Goal: Task Accomplishment & Management: Manage account settings

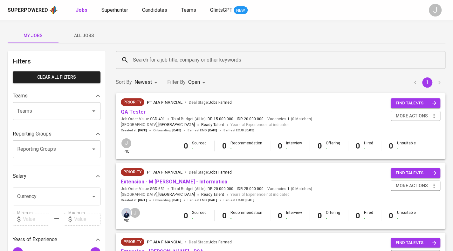
click at [89, 33] on span "All Jobs" at bounding box center [83, 36] width 43 height 8
click at [30, 115] on input "Teams" at bounding box center [48, 111] width 64 height 12
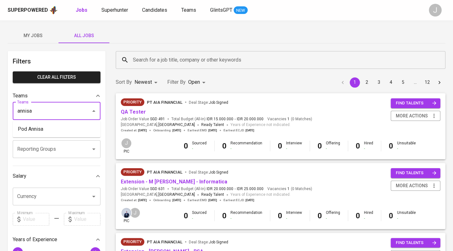
click at [39, 128] on li "Pod Annisa" at bounding box center [57, 129] width 88 height 11
type input "annisa"
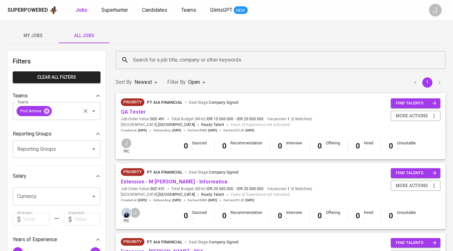
click at [44, 115] on div "Pod Annisa" at bounding box center [34, 111] width 35 height 10
click at [46, 112] on icon at bounding box center [46, 111] width 7 height 7
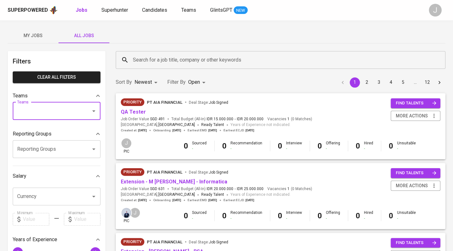
click at [40, 152] on input "Reporting Groups" at bounding box center [48, 149] width 64 height 12
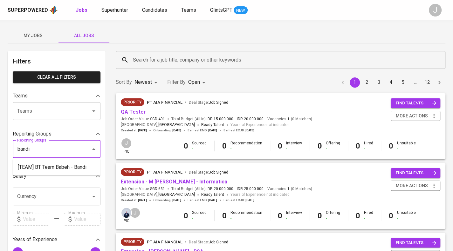
click at [64, 172] on li "[TEAM] BT Team Babeh - Bandi" at bounding box center [57, 167] width 88 height 11
type input "bandi"
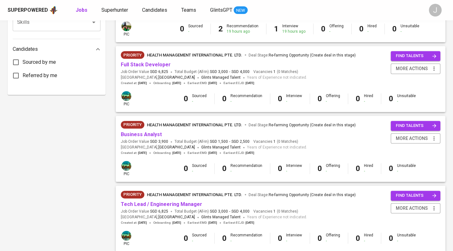
scroll to position [350, 0]
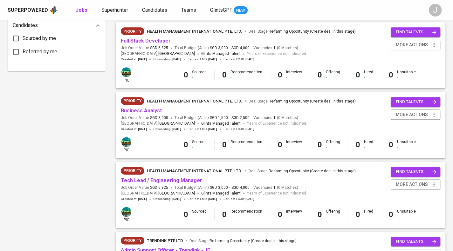
click at [154, 111] on link "Business Analyst" at bounding box center [141, 111] width 41 height 6
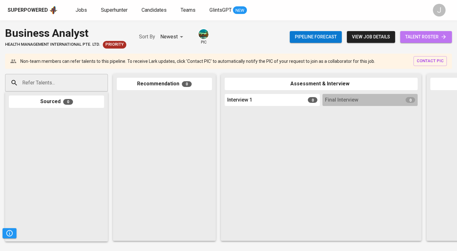
click at [425, 35] on span "talent roster" at bounding box center [427, 37] width 42 height 8
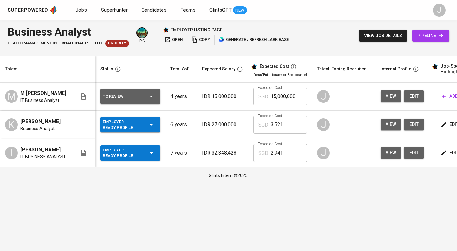
scroll to position [0, 22]
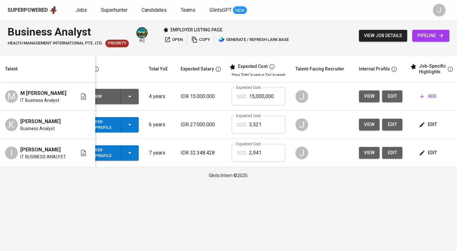
click at [394, 93] on span "edit" at bounding box center [392, 96] width 10 height 8
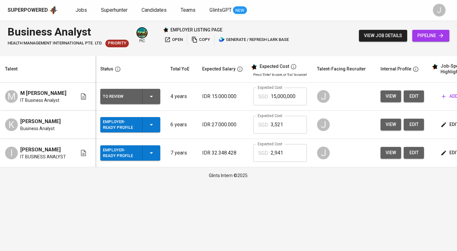
click at [156, 96] on div "To Review" at bounding box center [130, 96] width 55 height 15
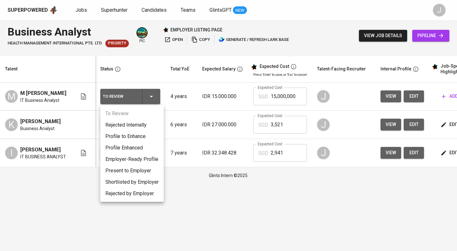
click at [151, 159] on li "Employer-Ready Profile" at bounding box center [132, 159] width 64 height 11
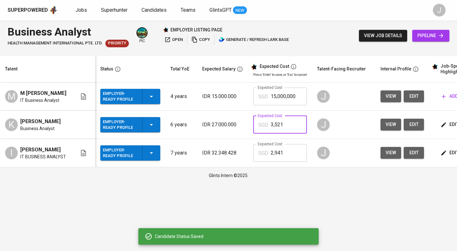
drag, startPoint x: 293, startPoint y: 124, endPoint x: 246, endPoint y: 125, distance: 46.7
click at [246, 125] on tr "K Kevin Leonard Business Analyst Employer-Ready Profile 6 years IDR 27.000.000 …" at bounding box center [275, 125] width 550 height 28
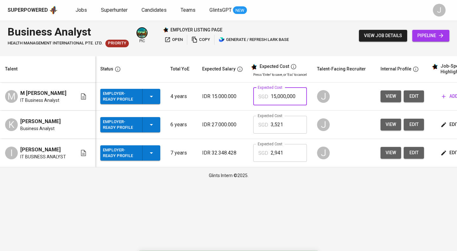
drag, startPoint x: 295, startPoint y: 95, endPoint x: 267, endPoint y: 98, distance: 28.1
click at [267, 98] on div "SGD 15,000,000 Expected Cost" at bounding box center [280, 97] width 54 height 18
paste input "3,521"
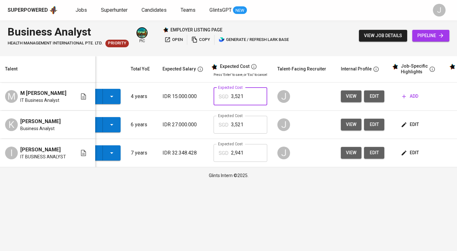
scroll to position [0, 42]
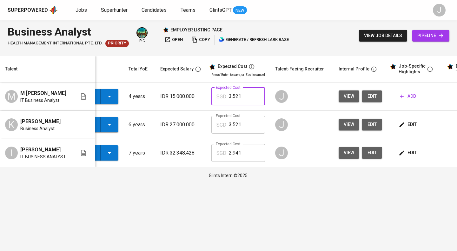
type input "3,521"
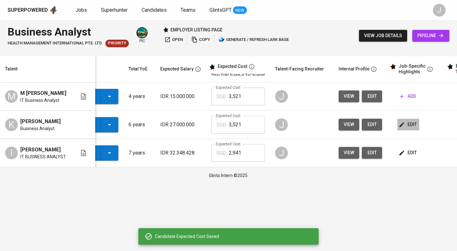
click at [415, 125] on button "edit" at bounding box center [409, 125] width 22 height 12
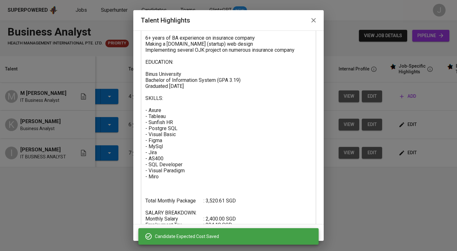
scroll to position [130, 0]
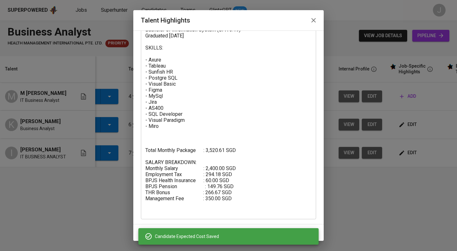
click at [222, 177] on textarea "SUMMARY: Hi! my name is [PERSON_NAME]. I'm a graduate from [GEOGRAPHIC_DATA] ma…" at bounding box center [228, 78] width 166 height 272
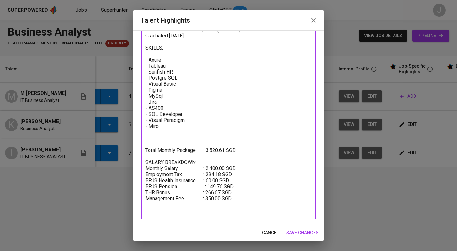
drag, startPoint x: 245, startPoint y: 194, endPoint x: 134, endPoint y: 145, distance: 120.4
click at [134, 145] on div "Enhance the Talent's profile by adding highlights relevant to this job - accomp…" at bounding box center [228, 127] width 191 height 194
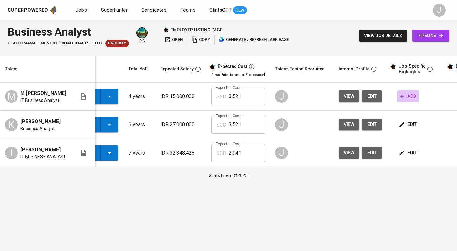
click at [407, 98] on span "add" at bounding box center [408, 96] width 16 height 8
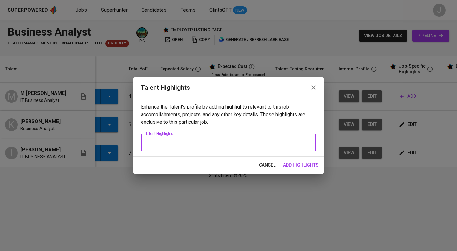
click at [184, 145] on textarea at bounding box center [228, 143] width 166 height 6
paste textarea "Total Monthly Package : 3,520.61 SGD SALARY BREAKDOWN: Monthly Salary : 2,400.0…"
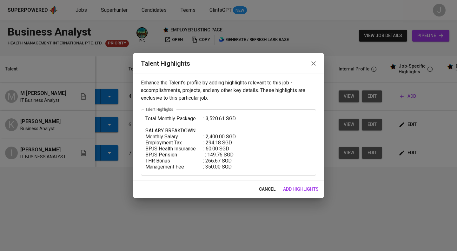
drag, startPoint x: 144, startPoint y: 117, endPoint x: 156, endPoint y: 123, distance: 12.4
click at [145, 117] on div "Total Monthly Package : 3,520.61 SGD SALARY BREAKDOWN: Monthly Salary : 2,400.0…" at bounding box center [228, 143] width 175 height 66
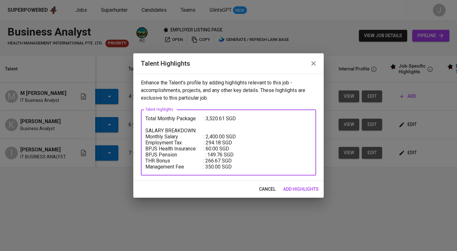
click at [146, 119] on textarea "Total Monthly Package : 3,520.61 SGD SALARY BREAKDOWN: Monthly Salary : 2,400.0…" at bounding box center [228, 143] width 166 height 54
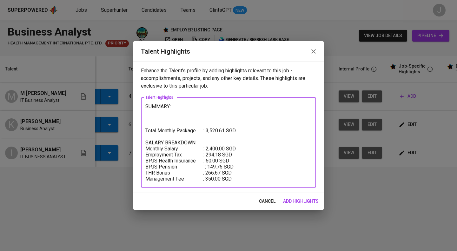
click at [153, 118] on textarea "SUMMARY: Total Monthly Package : 3,520.61 SGD SALARY BREAKDOWN: Monthly Salary …" at bounding box center [228, 143] width 166 height 78
paste textarea "M. Ikhwan is an experienced Business Analyst with a strong background in the ba…"
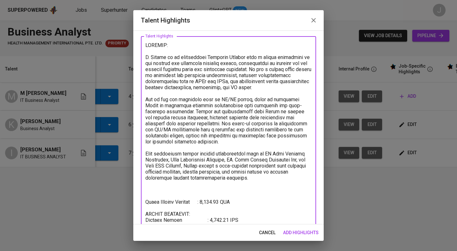
scroll to position [31, 0]
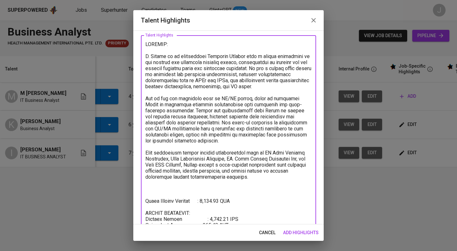
click at [146, 62] on textarea at bounding box center [228, 149] width 166 height 217
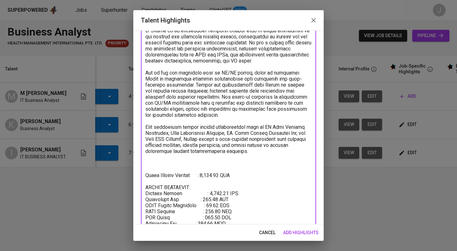
scroll to position [59, 0]
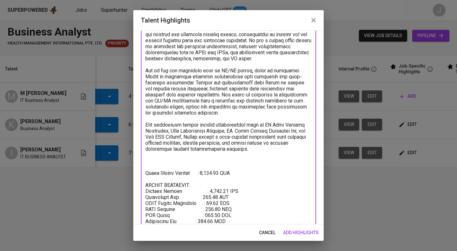
click at [162, 175] on textarea at bounding box center [228, 121] width 166 height 217
click at [159, 164] on textarea at bounding box center [228, 121] width 166 height 217
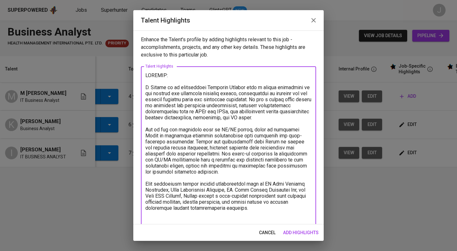
scroll to position [76, 0]
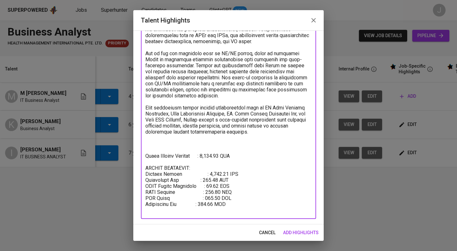
click at [247, 125] on textarea at bounding box center [228, 104] width 166 height 217
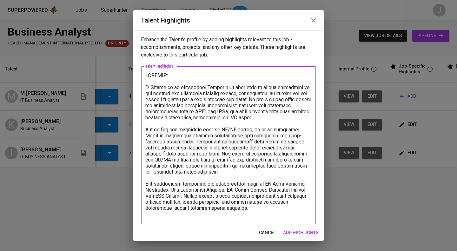
drag, startPoint x: 270, startPoint y: 140, endPoint x: 133, endPoint y: 88, distance: 146.7
click at [133, 88] on div "Talent Highlights Enhance the Talent's profile by adding highlights relevant to…" at bounding box center [228, 125] width 457 height 251
paste textarea "olid foundation in banking and financial services, specializing in translating …"
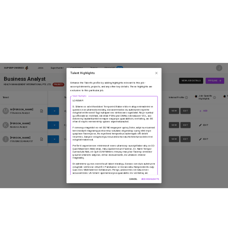
scroll to position [11, 0]
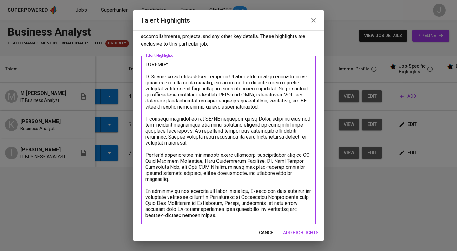
drag, startPoint x: 194, startPoint y: 188, endPoint x: 125, endPoint y: 160, distance: 74.7
click at [125, 160] on div "Talent Highlights Enhance the Talent's profile by adding highlights relevant to…" at bounding box center [228, 125] width 457 height 251
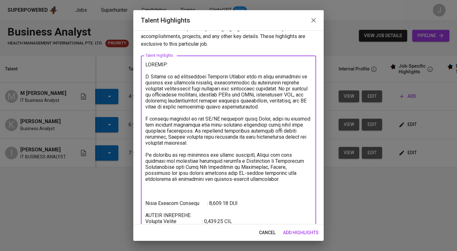
click at [215, 196] on textarea at bounding box center [228, 161] width 166 height 199
click at [263, 185] on textarea at bounding box center [228, 161] width 166 height 199
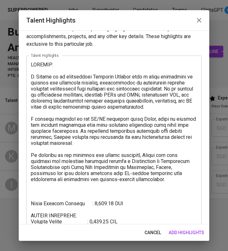
click at [115, 162] on textarea at bounding box center [114, 161] width 166 height 199
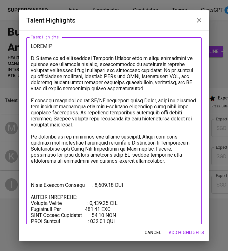
click at [140, 171] on textarea at bounding box center [114, 142] width 166 height 199
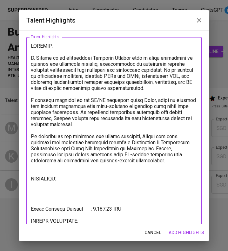
paste textarea "Universitas Bengkulu - Bengkulu, Indonesia Aug 2017 - May 2021 Bachelor of Info…"
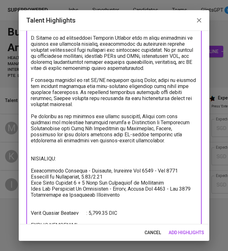
scroll to position [52, 0]
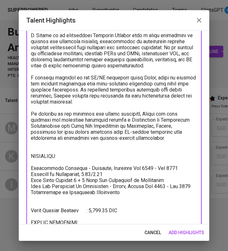
click at [31, 186] on textarea at bounding box center [114, 143] width 166 height 247
click at [172, 183] on textarea at bounding box center [114, 143] width 166 height 247
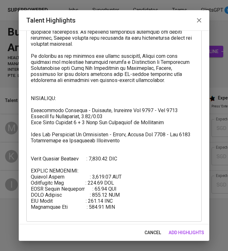
scroll to position [113, 0]
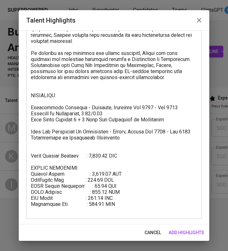
click at [124, 149] on textarea at bounding box center [114, 86] width 166 height 253
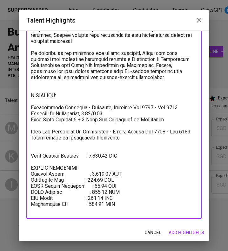
click at [113, 140] on textarea at bounding box center [114, 86] width 166 height 253
click at [110, 144] on textarea at bounding box center [114, 86] width 166 height 253
click at [117, 143] on textarea at bounding box center [114, 86] width 166 height 253
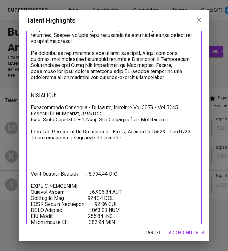
paste textarea "Skills, Achievements & Other Experience Hard Skills (2024): IT Security Foundat…"
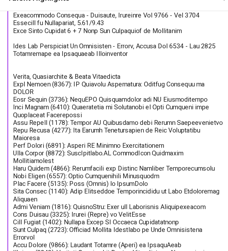
scroll to position [183, 0]
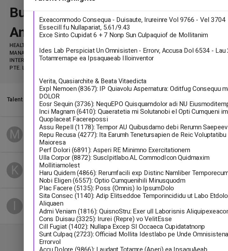
drag, startPoint x: 191, startPoint y: 97, endPoint x: -9, endPoint y: 97, distance: 200.1
click at [0, 97] on html "Superpowered Jobs Superhunter Candidates Teams GlintsGPT NEW J Business Analyst…" at bounding box center [114, 107] width 228 height 215
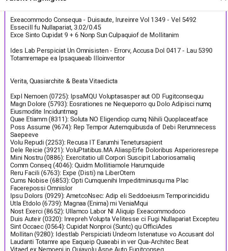
drag, startPoint x: 83, startPoint y: 116, endPoint x: 28, endPoint y: 104, distance: 56.0
click at [28, 104] on div "x Talent Highlights" at bounding box center [113, 134] width 175 height 500
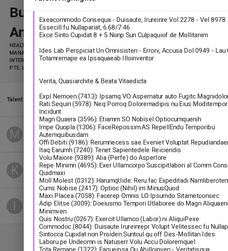
drag, startPoint x: 73, startPoint y: 104, endPoint x: 23, endPoint y: 106, distance: 50.8
click at [0, 106] on div "Talent Highlights Enhance the Talent's profile by adding highlights relevant to…" at bounding box center [114, 125] width 228 height 251
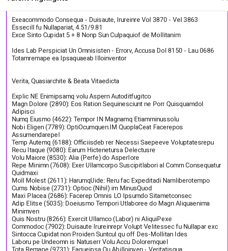
drag, startPoint x: 52, startPoint y: 115, endPoint x: 26, endPoint y: 110, distance: 26.3
click at [26, 110] on div "x Talent Highlights" at bounding box center [113, 125] width 175 height 482
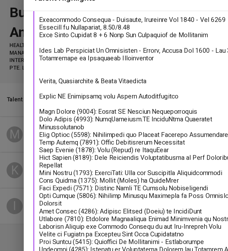
drag, startPoint x: 149, startPoint y: 116, endPoint x: -3, endPoint y: 117, distance: 151.8
click at [0, 117] on html "Superpowered Jobs Superhunter Candidates Teams GlintsGPT NEW J Business Analyst…" at bounding box center [114, 107] width 228 height 215
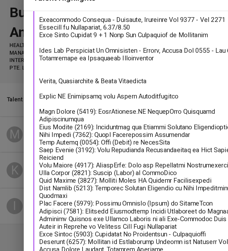
drag, startPoint x: 75, startPoint y: 115, endPoint x: 29, endPoint y: 111, distance: 46.2
click at [29, 111] on div "x Talent Highlights" at bounding box center [113, 119] width 175 height 470
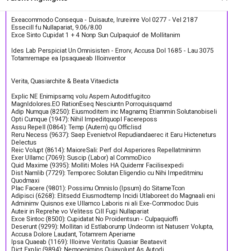
drag, startPoint x: 113, startPoint y: 116, endPoint x: 36, endPoint y: 113, distance: 77.5
click at [36, 113] on textarea at bounding box center [114, 113] width 166 height 446
click at [76, 123] on textarea at bounding box center [114, 113] width 166 height 446
drag, startPoint x: 112, startPoint y: 114, endPoint x: 24, endPoint y: 116, distance: 88.3
click at [24, 116] on div "Enhance the Talent's profile by adding highlights relevant to this job - accomp…" at bounding box center [114, 127] width 191 height 194
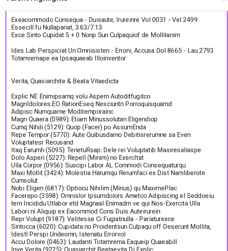
drag, startPoint x: 53, startPoint y: 140, endPoint x: 25, endPoint y: 122, distance: 33.3
click at [25, 122] on div "Enhance the Talent's profile by adding highlights relevant to this job - accomp…" at bounding box center [114, 127] width 191 height 194
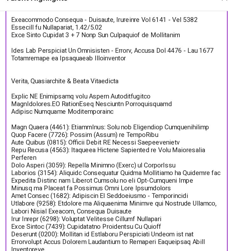
drag, startPoint x: 102, startPoint y: 128, endPoint x: 28, endPoint y: 120, distance: 74.4
click at [28, 120] on div "x Talent Highlights" at bounding box center [113, 104] width 175 height 440
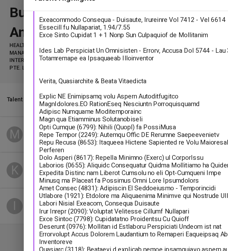
drag, startPoint x: 53, startPoint y: 146, endPoint x: -1, endPoint y: 138, distance: 55.1
click at [0, 138] on html "Superpowered Jobs Superhunter Candidates Teams GlintsGPT NEW J Business Analyst…" at bounding box center [114, 107] width 228 height 215
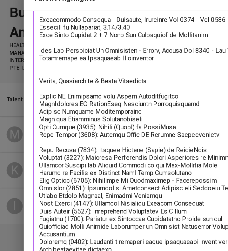
drag, startPoint x: 74, startPoint y: 133, endPoint x: 27, endPoint y: 132, distance: 47.3
click at [27, 132] on div "x Talent Highlights" at bounding box center [113, 98] width 175 height 428
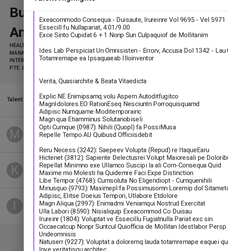
drag, startPoint x: 74, startPoint y: 127, endPoint x: 28, endPoint y: 130, distance: 45.8
click at [28, 130] on div "x Talent Highlights" at bounding box center [113, 98] width 175 height 428
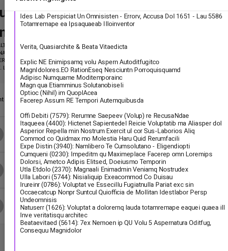
scroll to position [212, 0]
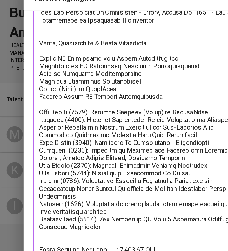
drag, startPoint x: 82, startPoint y: 207, endPoint x: 8, endPoint y: 117, distance: 116.0
click at [1, 117] on div "Talent Highlights Enhance the Talent's profile by adding highlights relevant to…" at bounding box center [114, 125] width 228 height 251
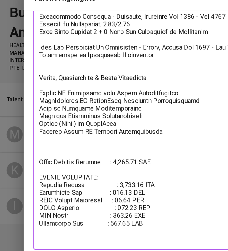
scroll to position [179, 0]
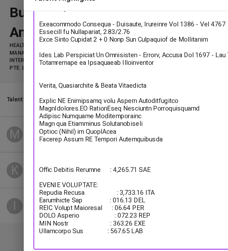
click at [57, 103] on textarea at bounding box center [114, 53] width 166 height 320
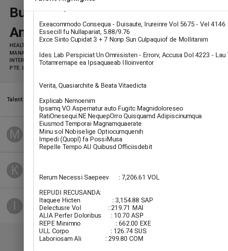
click at [78, 107] on textarea at bounding box center [114, 56] width 166 height 326
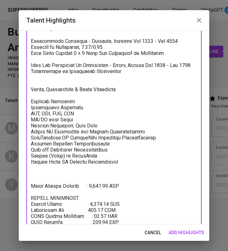
click at [72, 179] on textarea at bounding box center [114, 68] width 166 height 350
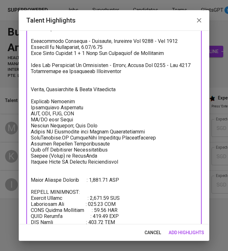
scroll to position [199, 0]
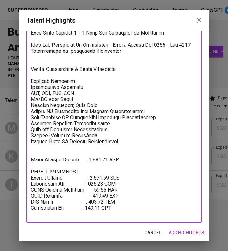
drag, startPoint x: 110, startPoint y: 73, endPoint x: 18, endPoint y: 73, distance: 91.8
click at [18, 73] on div "Talent Highlights Enhance the Talent's profile by adding highlights relevant to…" at bounding box center [114, 125] width 228 height 251
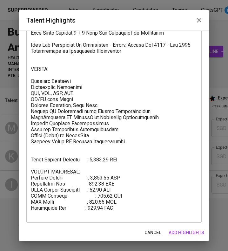
click at [29, 73] on div "x Talent Highlights" at bounding box center [113, 45] width 175 height 356
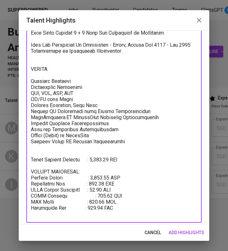
click at [31, 75] on textarea at bounding box center [114, 45] width 166 height 344
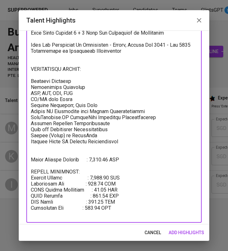
click at [125, 151] on textarea at bounding box center [114, 45] width 166 height 344
click at [126, 150] on textarea at bounding box center [114, 45] width 166 height 344
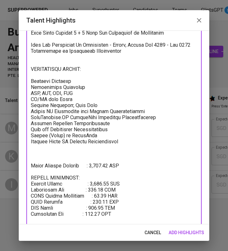
type textarea "SUMMARY: M. Ikhwan is an experienced Business Analyst with a solid foundation i…"
click at [193, 231] on span "add highlights" at bounding box center [187, 233] width 36 height 8
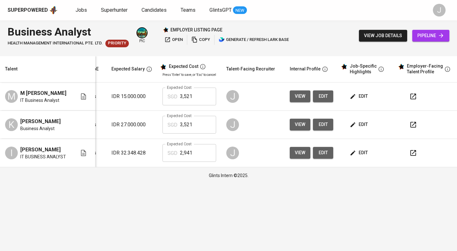
scroll to position [0, 0]
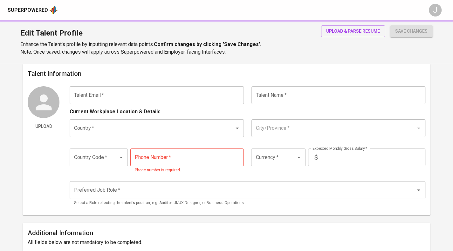
type input "[EMAIL_ADDRESS][DOMAIN_NAME]"
type input "M [PERSON_NAME]"
type input "[GEOGRAPHIC_DATA]"
type input "[GEOGRAPHIC_DATA], [GEOGRAPHIC_DATA]"
type input "+62"
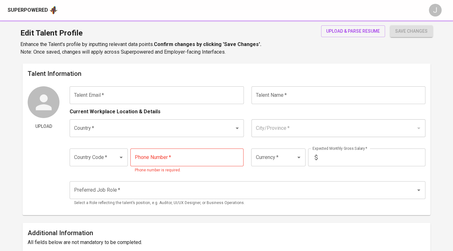
type input "[PHONE_NUMBER]"
type input "IDR"
type input "QA Engineer"
radio input "true"
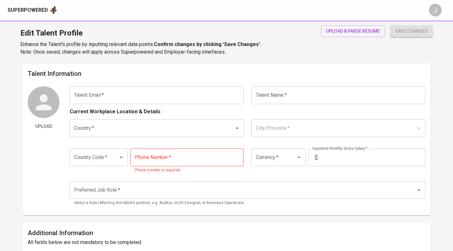
type input "4"
type input "1 Month"
type input "https://linkedin.com/in/mikhwanalifm"
type input "https://Mikhwanalifm.github.io/developerFolio"
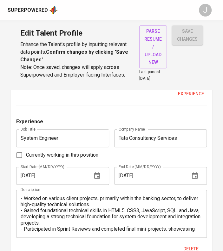
scroll to position [824, 0]
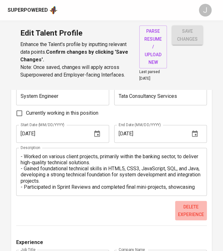
click at [191, 208] on span "Delete experience" at bounding box center [191, 211] width 27 height 16
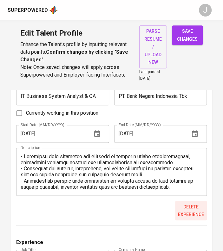
click at [187, 206] on span "Delete experience" at bounding box center [191, 211] width 27 height 16
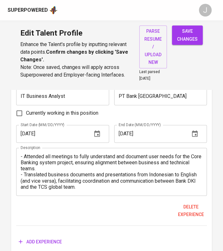
click at [187, 206] on span "Delete experience" at bounding box center [191, 211] width 27 height 16
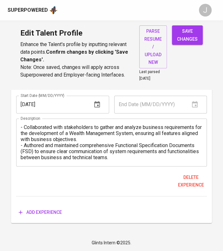
scroll to position [690, 0]
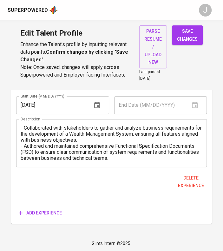
click at [187, 206] on div "Experience Job Title IT Business Analyst Job Title Company Name PT Bank Cenral …" at bounding box center [111, 132] width 191 height 171
click at [187, 180] on span "Delete experience" at bounding box center [191, 182] width 27 height 16
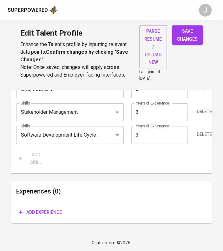
scroll to position [531, 0]
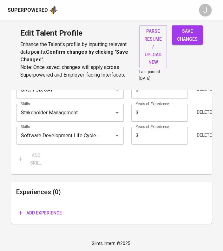
click at [40, 215] on span "Add experience" at bounding box center [40, 213] width 43 height 8
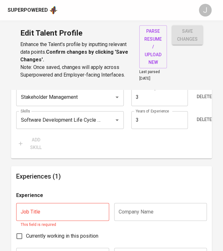
scroll to position [658, 0]
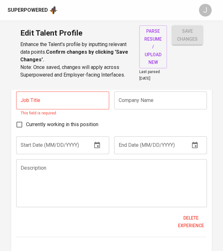
click at [39, 165] on textarea at bounding box center [112, 183] width 182 height 36
paste textarea "Ensure attendance in all meetings to comprehensively grasp user needs. Translat…"
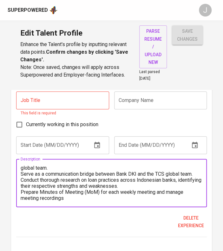
scroll to position [0, 0]
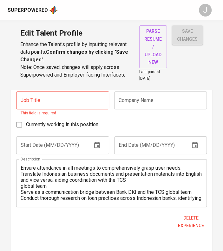
click at [20, 165] on div "Ensure attendance in all meetings to comprehensively grasp user needs. Translat…" at bounding box center [111, 183] width 191 height 48
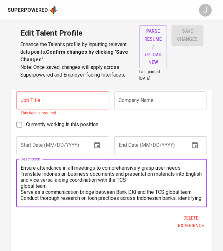
click at [21, 167] on textarea "Ensure attendance in all meetings to comprehensively grasp user needs. Translat…" at bounding box center [112, 183] width 182 height 36
click at [22, 173] on textarea "- Ensure attendance in all meetings to comprehensively grasp user needs. Transl…" at bounding box center [112, 183] width 182 height 36
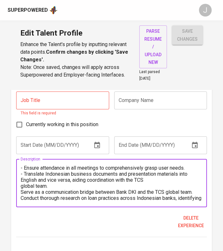
click at [21, 187] on textarea "- Ensure attendance in all meetings to comprehensively grasp user needs. - Tran…" at bounding box center [112, 183] width 182 height 36
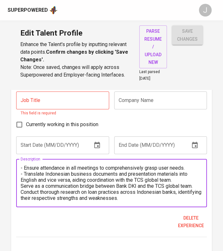
click at [21, 187] on textarea "- Ensure attendance in all meetings to comprehensively grasp user needs. - Tran…" at bounding box center [112, 183] width 182 height 36
click at [21, 196] on textarea "- Ensure attendance in all meetings to comprehensively grasp user needs. - Tran…" at bounding box center [112, 183] width 182 height 36
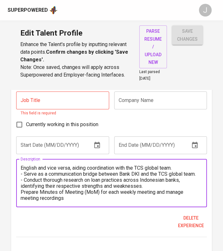
scroll to position [16, 0]
click at [21, 191] on textarea "- Ensure attendance in all meetings to comprehensively grasp user needs. - Tran…" at bounding box center [112, 183] width 182 height 36
type textarea "- Ensure attendance in all meetings to comprehensively grasp user needs. - Tran…"
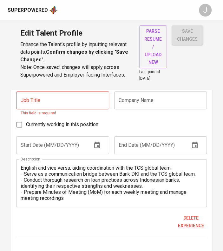
click at [37, 106] on input "text" at bounding box center [62, 100] width 93 height 18
paste input "IT Business Analyst (Core Banking"
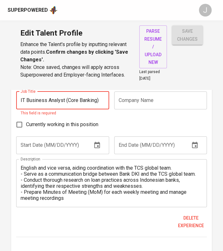
type input "IT Business Analyst (Core Banking)"
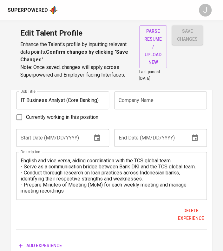
click at [151, 103] on input "text" at bounding box center [160, 100] width 93 height 18
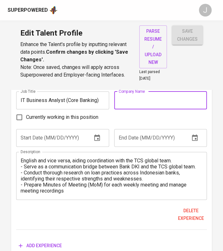
paste input "Tata Consultancy Services"
type input "Tata Consultancy Services"
click at [78, 170] on textarea "- Ensure attendance in all meetings to comprehensively grasp user needs. - Tran…" at bounding box center [112, 176] width 182 height 36
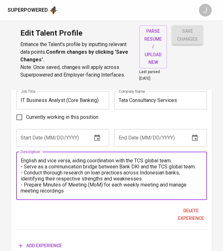
scroll to position [0, 0]
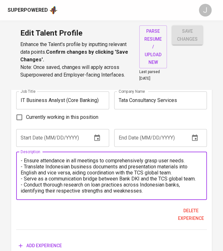
drag, startPoint x: 21, startPoint y: 159, endPoint x: 31, endPoint y: 157, distance: 10.7
click at [21, 159] on textarea "- Ensure attendance in all meetings to comprehensively grasp user needs. - Tran…" at bounding box center [112, 176] width 182 height 36
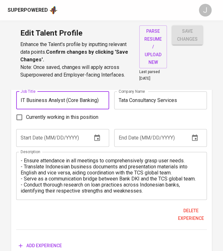
click at [68, 100] on input "IT Business Analyst (Core Banking)" at bounding box center [62, 100] width 93 height 18
drag, startPoint x: 103, startPoint y: 100, endPoint x: 12, endPoint y: 103, distance: 90.6
click at [12, 103] on div "Experiences (1) Experience Job Title IT Business Analyst (Core Banking) Job Tit…" at bounding box center [111, 156] width 201 height 202
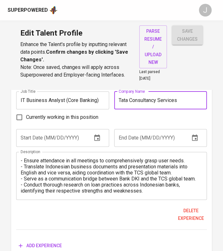
click at [130, 98] on input "Tata Consultancy Services" at bounding box center [160, 100] width 93 height 18
click at [106, 101] on input "IT Business Analyst (Core Banking)" at bounding box center [62, 100] width 93 height 18
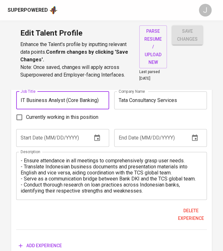
drag, startPoint x: 106, startPoint y: 101, endPoint x: 69, endPoint y: 102, distance: 36.8
click at [69, 102] on input "IT Business Analyst (Core Banking)" at bounding box center [62, 100] width 93 height 18
type input "IT Business Analyst"
click at [19, 159] on div "- Ensure attendance in all meetings to comprehensively grasp user needs. - Tran…" at bounding box center [111, 176] width 191 height 48
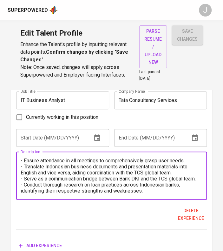
paste textarea "IT Business Analyst (Core Banking)"
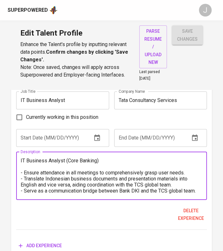
click at [102, 160] on textarea "IT Business Analyst (Core Banking) - Ensure attendance in all meetings to compr…" at bounding box center [112, 176] width 182 height 36
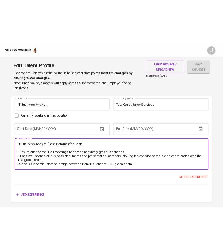
scroll to position [658, 0]
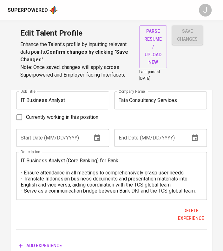
click at [124, 155] on div "IT Business Analyst (Core Banking) for Bank - Ensure attendance in all meetings…" at bounding box center [111, 176] width 191 height 48
drag, startPoint x: 120, startPoint y: 178, endPoint x: 125, endPoint y: 176, distance: 6.0
click at [120, 178] on textarea "IT Business Analyst (Core Banking) for Bank DKI Jakarta - Ensure attendance in …" at bounding box center [112, 176] width 182 height 36
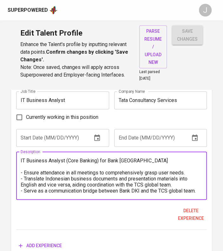
click at [168, 156] on div "IT Business Analyst (Core Banking) for Bank DKI Jakarta - Ensure attendance in …" at bounding box center [111, 176] width 191 height 48
click at [159, 159] on textarea "IT Business Analyst (Core Banking) for Bank DKI Jakarta - Ensure attendance in …" at bounding box center [112, 176] width 182 height 36
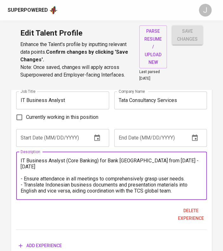
scroll to position [30, 0]
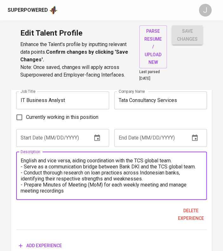
click at [90, 190] on textarea "IT Business Analyst (Core Banking) for Bank DKI Jakarta from 2021 - 2022 - Ensu…" at bounding box center [112, 176] width 182 height 36
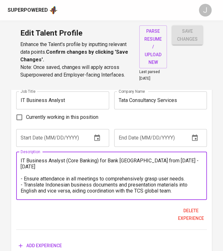
click at [20, 158] on div "IT Business Analyst (Core Banking) for Bank DKI Jakarta from 2021 - 2022 - Ensu…" at bounding box center [111, 176] width 191 height 48
click at [22, 158] on textarea "IT Business Analyst (Core Banking) for Bank DKI Jakarta from 2021 - 2022 - Ensu…" at bounding box center [112, 176] width 182 height 36
paste textarea "Implementing UAT (user acceptance test) by presenting a detailed workflow of a …"
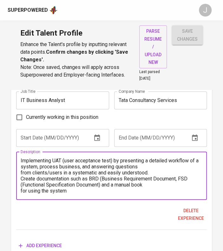
click at [20, 158] on div "Implementing UAT (user acceptance test) by presenting a detailed workflow of a …" at bounding box center [111, 176] width 191 height 48
click at [21, 160] on textarea "Implementing UAT (user acceptance test) by presenting a detailed workflow of a …" at bounding box center [112, 176] width 182 height 36
click at [21, 173] on textarea "- Implementing UAT (user acceptance test) by presenting a detailed workflow of …" at bounding box center [112, 176] width 182 height 36
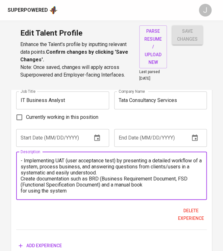
click at [22, 179] on textarea "- Implementing UAT (user acceptance test) by presenting a detailed workflow of …" at bounding box center [112, 176] width 182 height 36
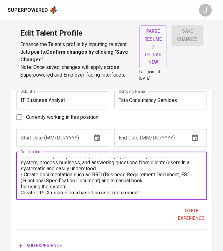
click at [22, 186] on textarea "- Implementing UAT (user acceptance test) by presenting a detailed workflow of …" at bounding box center [112, 176] width 182 height 36
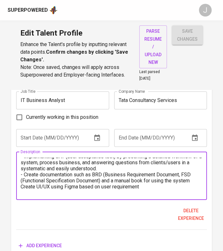
click at [22, 186] on textarea "- Implementing UAT (user acceptance test) by presenting a detailed workflow of …" at bounding box center [112, 176] width 182 height 36
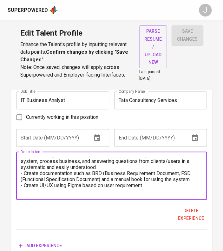
scroll to position [0, 0]
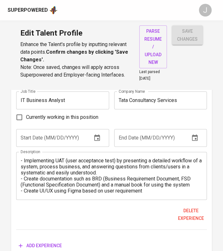
click at [44, 156] on div "- Implementing UAT (user acceptance test) by presenting a detailed workflow of …" at bounding box center [111, 176] width 191 height 48
click at [19, 157] on div "- Implementing UAT (user acceptance test) by presenting a detailed workflow of …" at bounding box center [111, 176] width 191 height 48
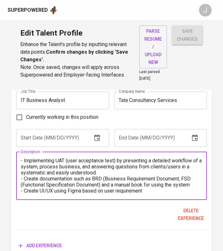
click at [21, 159] on textarea "- Implementing UAT (user acceptance test) by presenting a detailed workflow of …" at bounding box center [112, 176] width 182 height 36
paste textarea "IT Business Analyst (Non Core Banking Project"
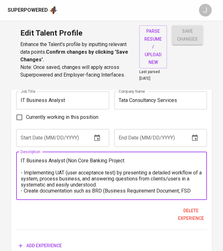
click at [142, 158] on textarea "IT Business Analyst (Non Core Banking Project - Implementing UAT (user acceptan…" at bounding box center [112, 176] width 182 height 36
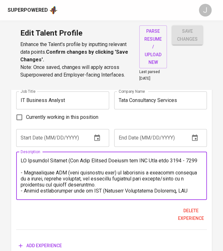
click at [22, 159] on textarea at bounding box center [112, 176] width 182 height 36
type textarea "IT Business Analyst (Non Core Banking Project for BNI Bank from 2022 - 2023 - I…"
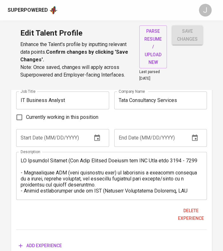
click at [29, 158] on textarea at bounding box center [112, 176] width 182 height 36
click at [43, 240] on button "Add experience" at bounding box center [40, 246] width 48 height 12
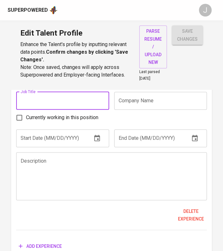
scroll to position [853, 0]
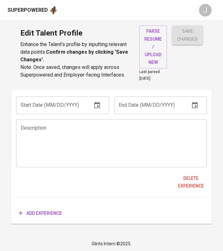
click at [49, 120] on div "Experience Job Title Job Title Company Name Company Name Currently working in t…" at bounding box center [111, 122] width 191 height 150
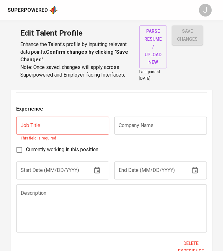
scroll to position [757, 0]
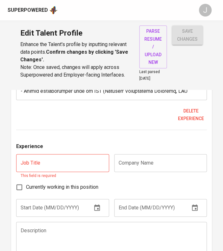
click at [34, 230] on textarea at bounding box center [112, 245] width 182 height 36
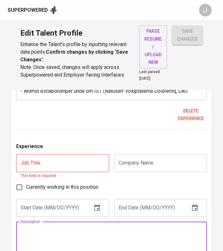
paste textarea "Gathered and analyzed business requirements from stakeholders for the developme…"
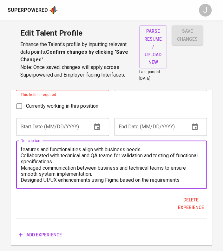
scroll to position [839, 0]
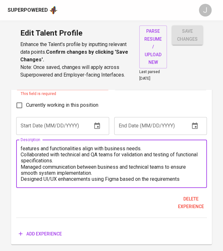
click at [30, 161] on textarea "Gathered and analyzed business requirements from stakeholders for the developme…" at bounding box center [112, 163] width 182 height 36
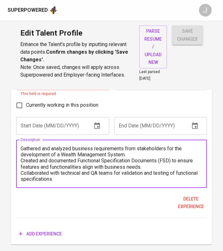
click at [22, 147] on textarea "Gathered and analyzed business requirements from stakeholders for the developme…" at bounding box center [112, 163] width 182 height 36
click at [22, 160] on textarea "- Gathered and analyzed business requirements from stakeholders for the develop…" at bounding box center [112, 163] width 182 height 36
click at [23, 173] on textarea "- Gathered and analyzed business requirements from stakeholders for the develop…" at bounding box center [112, 163] width 182 height 36
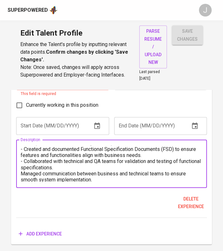
scroll to position [16, 0]
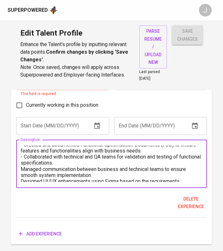
click at [22, 169] on textarea "- Gathered and analyzed business requirements from stakeholders for the develop…" at bounding box center [112, 163] width 182 height 36
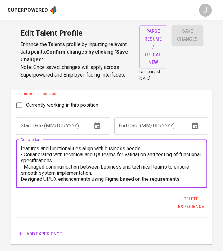
click at [21, 176] on textarea "- Gathered and analyzed business requirements from stakeholders for the develop…" at bounding box center [112, 163] width 182 height 36
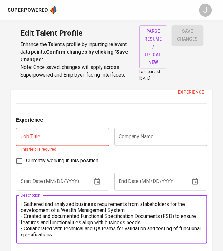
scroll to position [768, 0]
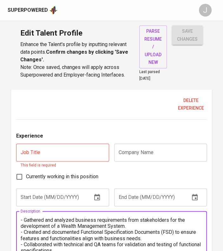
type textarea "- Gathered and analyzed business requirements from stakeholders for the develop…"
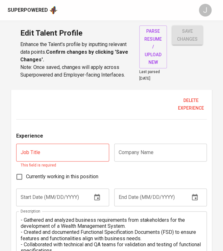
click at [45, 153] on input "text" at bounding box center [62, 153] width 93 height 18
paste input "IT Business Analyst"
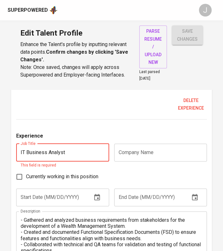
type input "IT Business Analyst"
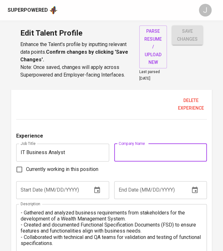
click at [137, 148] on input "text" at bounding box center [160, 153] width 93 height 18
paste input "PT Jati Piranti Solusindo"
type input "PT Jati Piranti Solusindo"
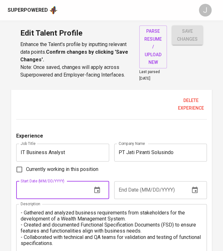
click at [76, 195] on input "text" at bounding box center [51, 190] width 70 height 18
type input "05/01/2024"
click at [23, 170] on input "Currently working in this position" at bounding box center [19, 169] width 13 height 13
checkbox input "true"
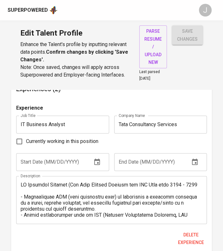
scroll to position [633, 0]
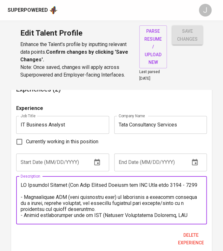
click at [63, 200] on textarea at bounding box center [112, 200] width 182 height 36
click at [21, 200] on textarea at bounding box center [112, 200] width 182 height 36
type textarea "IT Business Analyst (Non Core Banking Project for BNI Bank from 2022 - 2023 - I…"
click at [50, 162] on input "text" at bounding box center [51, 162] width 70 height 18
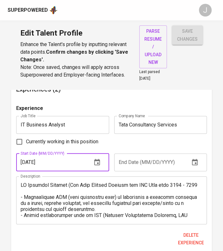
type input "08/01/2021"
click at [139, 157] on input "text" at bounding box center [149, 162] width 70 height 18
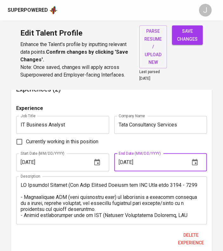
scroll to position [91, 0]
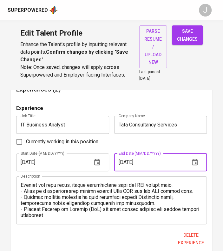
type input "03/01/2024"
click at [78, 217] on textarea at bounding box center [112, 200] width 182 height 36
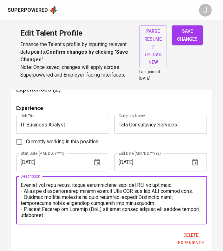
scroll to position [103, 0]
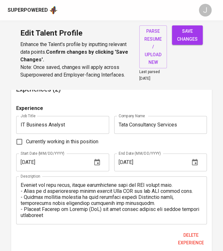
click at [37, 226] on div "Experience Job Title IT Business Analyst Job Title Company Name Tata Consultanc…" at bounding box center [111, 179] width 191 height 150
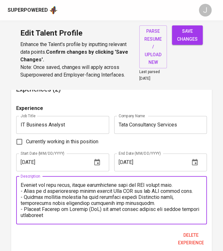
click at [37, 216] on textarea at bounding box center [112, 200] width 182 height 36
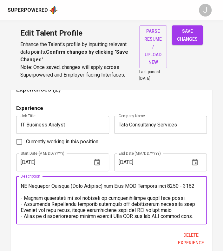
scroll to position [52, 0]
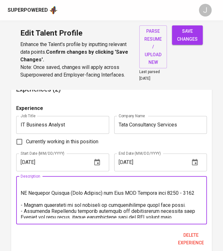
drag, startPoint x: 149, startPoint y: 191, endPoint x: 188, endPoint y: 190, distance: 38.8
click at [188, 190] on textarea at bounding box center [112, 200] width 182 height 36
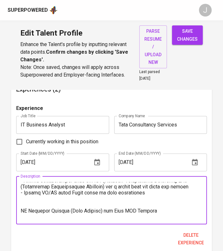
scroll to position [35, 0]
click at [91, 216] on textarea at bounding box center [112, 200] width 182 height 36
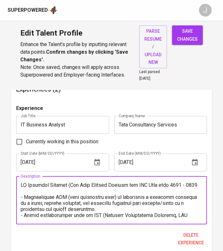
scroll to position [629, 0]
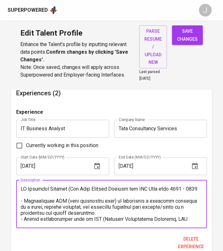
click at [73, 193] on textarea at bounding box center [112, 204] width 182 height 36
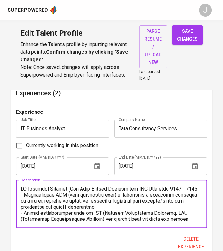
drag, startPoint x: 157, startPoint y: 189, endPoint x: 198, endPoint y: 188, distance: 41.6
click at [198, 188] on textarea at bounding box center [112, 204] width 182 height 36
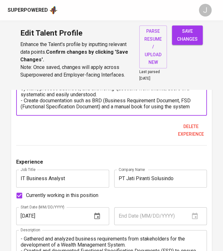
scroll to position [853, 0]
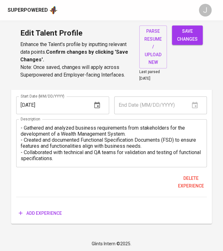
type textarea "IT Business Analyst (Non Core Banking Project for BNI Bank - Implementing UAT (…"
click at [189, 36] on span "save changes" at bounding box center [187, 35] width 21 height 16
type input "IT Business Analyst"
type input "PT Jati Piranti Solusindo"
checkbox input "true"
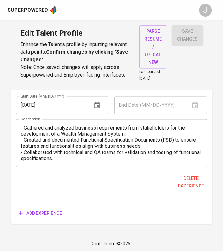
type input "05/01/2024"
type textarea "- Gathered and analyzed business requirements from stakeholders for the develop…"
type input "IT Business Analyst"
type input "Tata Consultancy Services"
checkbox input "false"
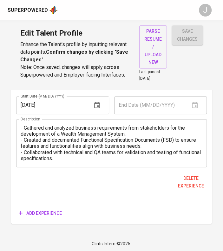
type input "08/01/2021"
type input "03/01/2024"
type textarea "IT Business Analyst (Non Core Banking Project for BNI Bank - Implementing UAT (…"
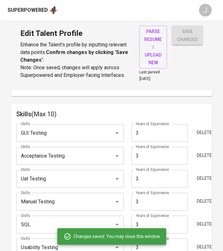
scroll to position [329, 0]
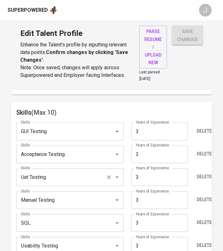
click at [68, 180] on input "Uat Testing" at bounding box center [61, 177] width 84 height 12
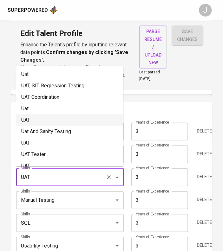
click at [49, 118] on li "UAT" at bounding box center [69, 119] width 107 height 11
type input "UAT"
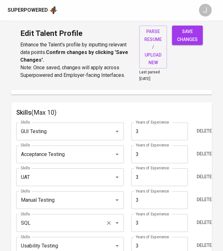
scroll to position [360, 0]
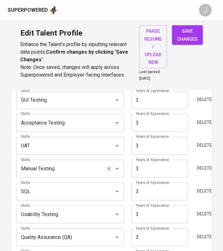
click at [110, 167] on icon "Clear" at bounding box center [109, 169] width 4 height 4
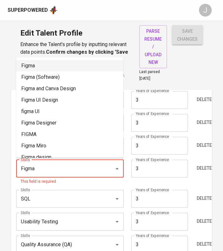
click at [34, 63] on li "Figma" at bounding box center [69, 65] width 107 height 11
type input "Figma"
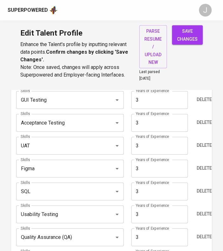
click at [153, 169] on input "3" at bounding box center [159, 169] width 57 height 18
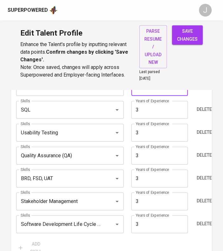
scroll to position [442, 0]
type input "2"
click at [200, 198] on span "Delete" at bounding box center [204, 201] width 15 height 8
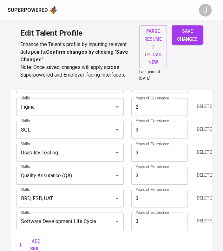
scroll to position [411, 0]
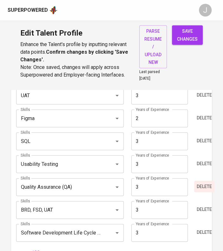
click at [199, 188] on span "Delete" at bounding box center [204, 187] width 15 height 8
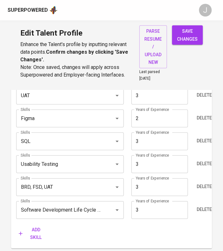
click at [37, 231] on span "Add skill" at bounding box center [32, 234] width 27 height 16
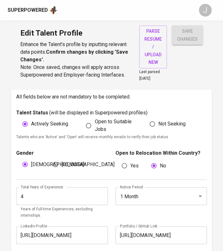
scroll to position [170, 0]
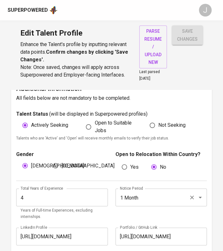
click at [157, 202] on input "1 Month" at bounding box center [152, 197] width 68 height 12
click at [182, 89] on h6 "Additional Information" at bounding box center [111, 89] width 191 height 10
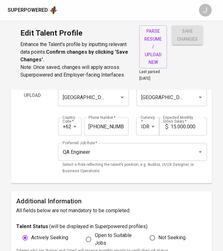
scroll to position [57, 0]
click at [112, 157] on input "QA Engineer" at bounding box center [123, 152] width 125 height 12
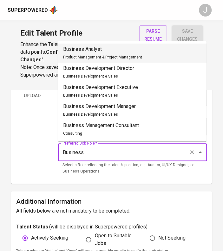
click at [112, 55] on span "Product Management & Project Management" at bounding box center [102, 57] width 79 height 4
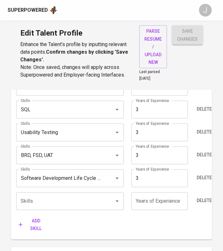
scroll to position [443, 0]
type input "Business Analyst"
click at [195, 196] on button "Delete" at bounding box center [204, 200] width 20 height 12
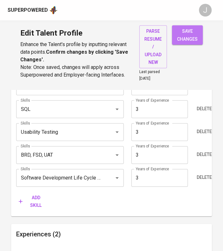
click at [196, 38] on span "save changes" at bounding box center [187, 35] width 21 height 16
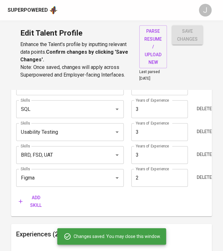
type input "Software Development Life Cycle (SDLC)"
type input "UAT"
type input "GUI Testing"
type input "Acceptance Testing"
type input "3"
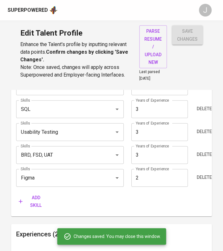
type input "Figma"
type input "2"
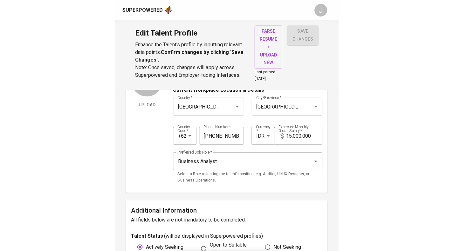
scroll to position [22, 0]
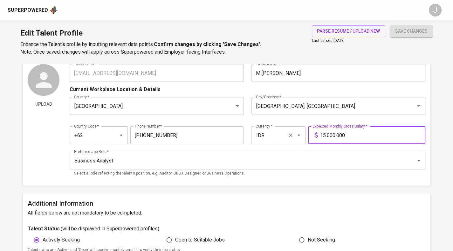
drag, startPoint x: 357, startPoint y: 140, endPoint x: 297, endPoint y: 135, distance: 60.3
click at [297, 135] on div "Country Code   * +62 Country Code * Phone Number   * 852-0812-0592 Phone Number…" at bounding box center [247, 133] width 355 height 29
type input "23.000.000"
click at [414, 28] on span "save changes" at bounding box center [411, 31] width 32 height 8
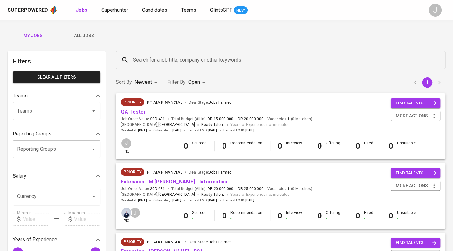
click at [101, 10] on span "Superhunter" at bounding box center [114, 10] width 27 height 6
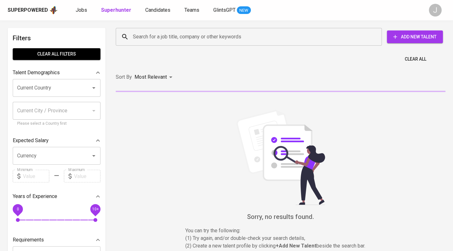
click at [138, 40] on input "Search for a job title, company or other keywords" at bounding box center [250, 37] width 238 height 12
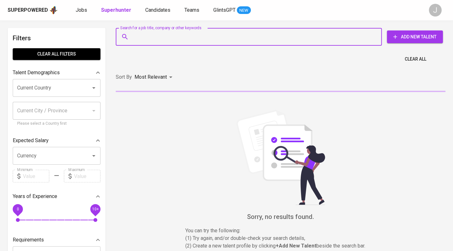
paste input "jamestjandra@gmail.com"
type input "jamestjandra@gmail.com"
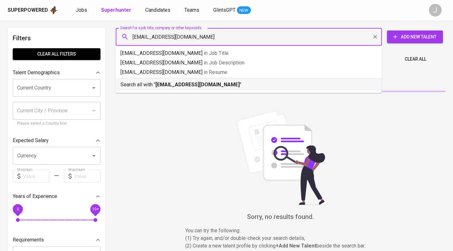
click at [165, 85] on b "jamestjandra@gmail.com" at bounding box center [197, 85] width 84 height 6
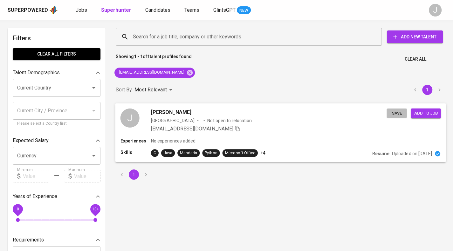
click at [400, 112] on span "Save" at bounding box center [396, 113] width 14 height 7
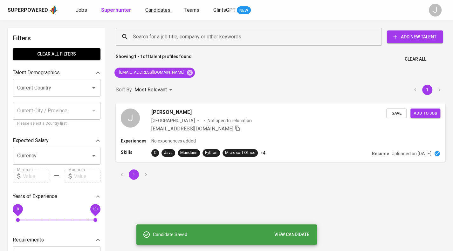
click at [152, 9] on span "Candidates" at bounding box center [157, 10] width 25 height 6
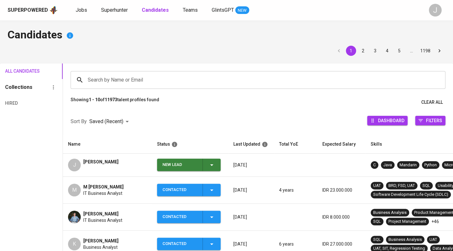
click at [211, 163] on icon "button" at bounding box center [212, 165] width 8 height 8
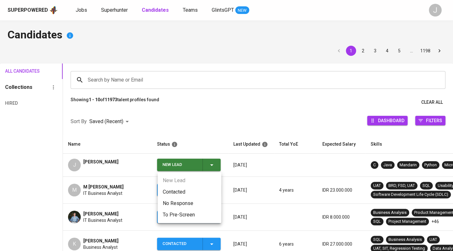
click at [201, 189] on li "Contacted" at bounding box center [190, 191] width 64 height 11
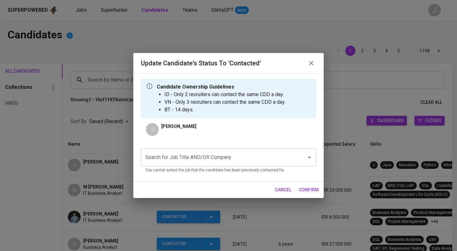
click at [229, 158] on input "Search for Job Title AND/OR Company" at bounding box center [220, 157] width 152 height 12
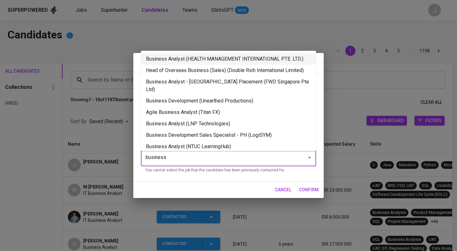
click at [215, 56] on li "Business Analyst (HEALTH MANAGEMENT INTERNATIONAL PTE. LTD.)" at bounding box center [228, 58] width 175 height 11
type input "business"
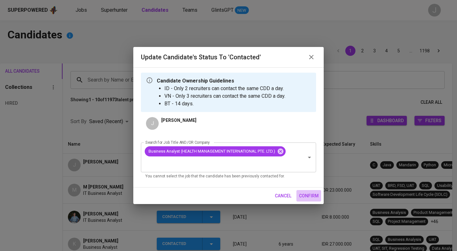
click at [307, 195] on span "confirm" at bounding box center [309, 196] width 20 height 8
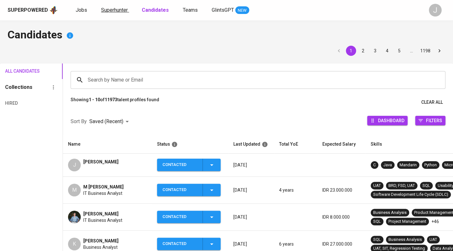
click at [107, 9] on span "Superhunter" at bounding box center [114, 10] width 27 height 6
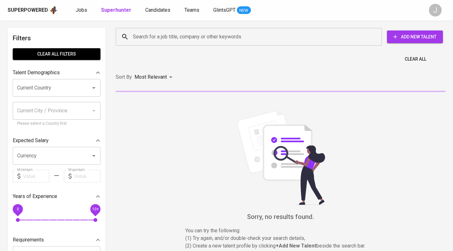
click at [153, 42] on input "Search for a job title, company or other keywords" at bounding box center [250, 37] width 238 height 12
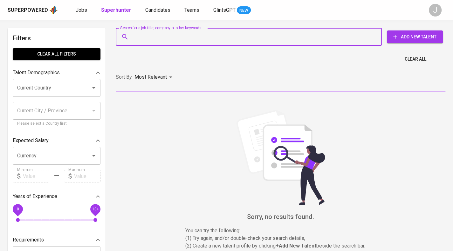
paste input "mwishal91@gmail.com"
type input "mwishal91@gmail.com"
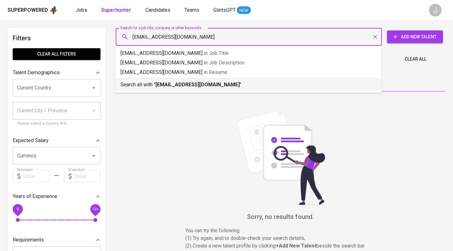
click at [201, 85] on b "mwishal91@gmail.com" at bounding box center [197, 85] width 84 height 6
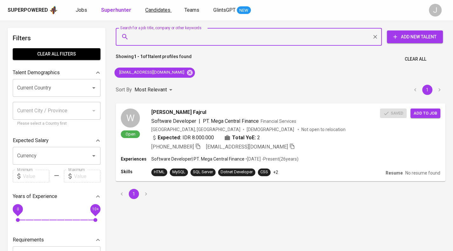
click at [157, 7] on span "Candidates" at bounding box center [157, 10] width 25 height 6
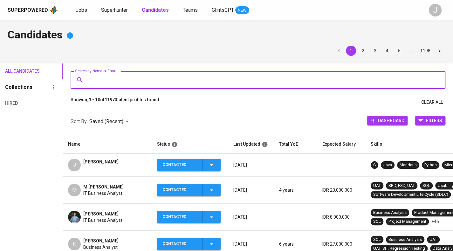
click at [115, 74] on input "Search by Name or Email" at bounding box center [259, 80] width 346 height 12
paste input "mwishal91@gmail.com"
type input "mwishal91@gmail.com"
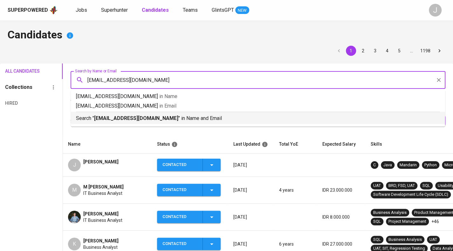
click at [151, 123] on li "Search " mwishal91@gmail.com " in Name and Email" at bounding box center [258, 118] width 374 height 12
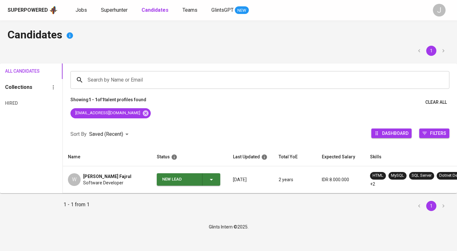
click at [103, 169] on td "W Wishal Fajrul Software Developer" at bounding box center [107, 179] width 89 height 27
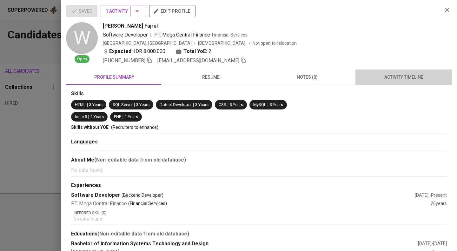
click at [406, 70] on button "activity timeline" at bounding box center [404, 77] width 97 height 15
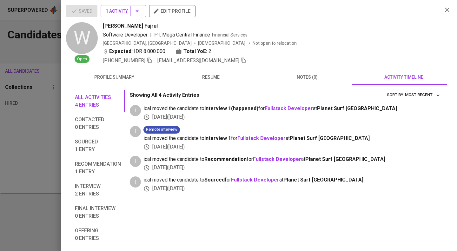
click at [57, 123] on div at bounding box center [228, 125] width 457 height 251
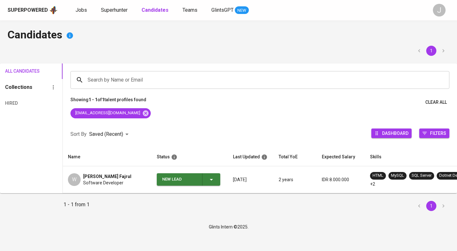
click at [217, 178] on span "New Lead" at bounding box center [188, 179] width 58 height 12
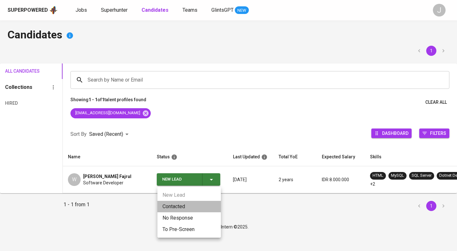
click at [195, 206] on li "Contacted" at bounding box center [190, 206] width 64 height 11
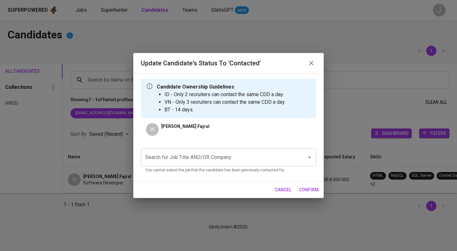
click at [222, 154] on input "Search for Job Title AND/OR Company" at bounding box center [220, 157] width 152 height 12
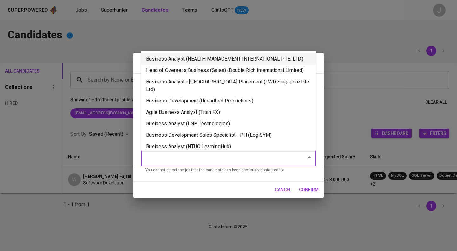
click at [215, 60] on li "Business Analyst (HEALTH MANAGEMENT INTERNATIONAL PTE. LTD.)" at bounding box center [228, 58] width 175 height 11
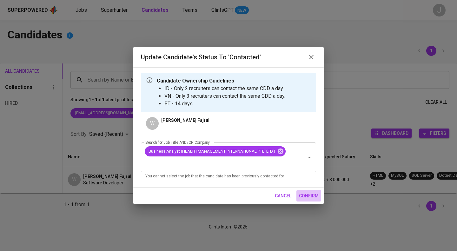
click at [311, 193] on span "confirm" at bounding box center [309, 196] width 20 height 8
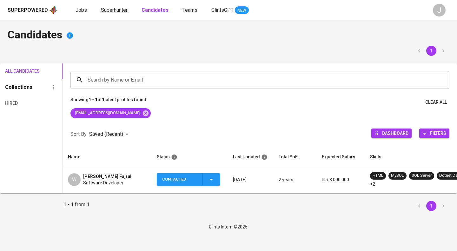
click at [109, 9] on span "Superhunter" at bounding box center [114, 10] width 27 height 6
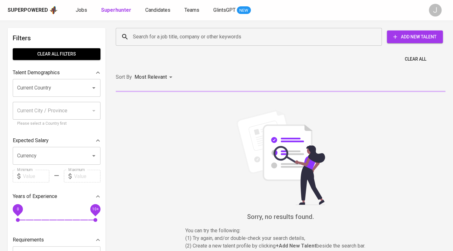
click at [148, 41] on input "Search for a job title, company or other keywords" at bounding box center [250, 37] width 238 height 12
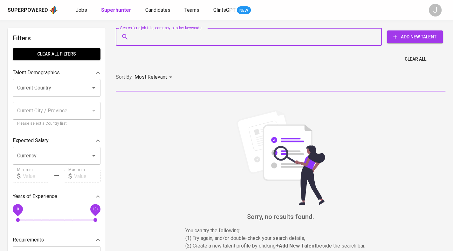
paste input "karuniamaharani27@gmail.com"
type input "karuniamaharani27@gmail.com"
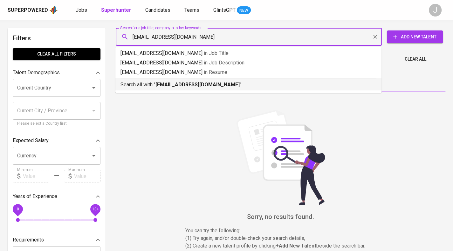
click at [154, 87] on p "Search all with " karuniamaharani27@gmail.com "" at bounding box center [248, 85] width 256 height 8
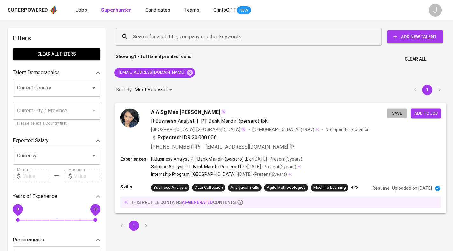
click at [399, 112] on span "Save" at bounding box center [396, 113] width 14 height 7
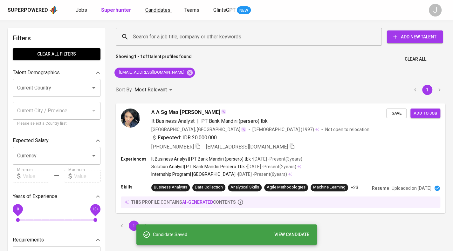
click at [157, 7] on span "Candidates" at bounding box center [157, 10] width 25 height 6
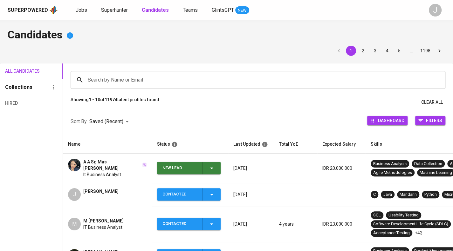
click at [210, 170] on icon "button" at bounding box center [212, 168] width 8 height 8
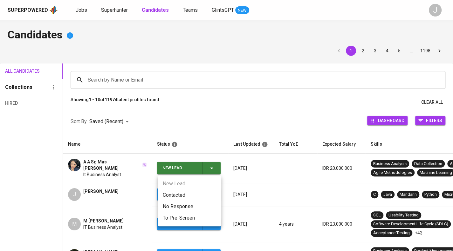
click at [165, 193] on li "Contacted" at bounding box center [190, 195] width 64 height 11
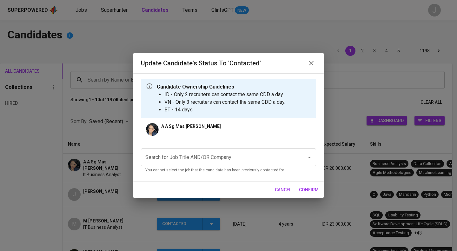
click at [206, 162] on input "Search for Job Title AND/OR Company" at bounding box center [220, 157] width 152 height 12
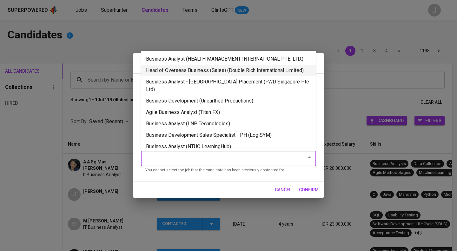
click at [207, 65] on li "Head of Overseas Business (Sales) (Double Rich International Limited)" at bounding box center [228, 70] width 175 height 11
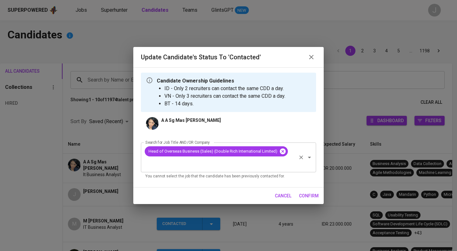
click at [282, 150] on icon at bounding box center [283, 152] width 6 height 6
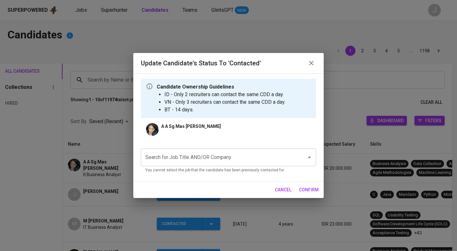
click at [224, 155] on input "Search for Job Title AND/OR Company" at bounding box center [220, 157] width 152 height 12
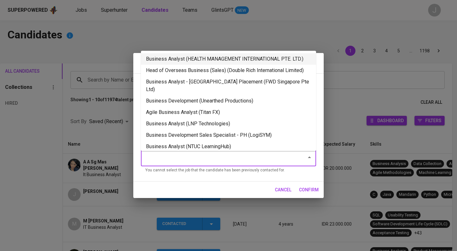
click at [212, 59] on li "Business Analyst (HEALTH MANAGEMENT INTERNATIONAL PTE. LTD.)" at bounding box center [228, 58] width 175 height 11
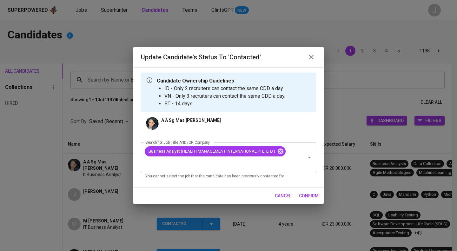
click at [311, 195] on span "confirm" at bounding box center [309, 196] width 20 height 8
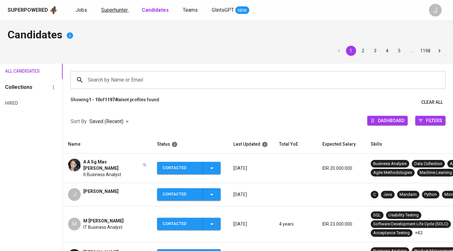
click at [111, 10] on span "Superhunter" at bounding box center [114, 10] width 27 height 6
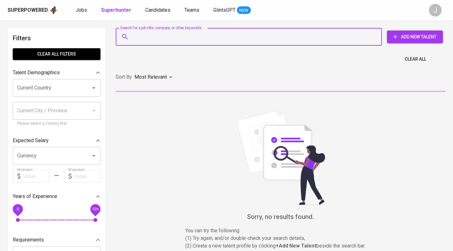
click at [143, 41] on input "Search for a job title, company or other keywords" at bounding box center [250, 37] width 238 height 12
paste input "[EMAIL_ADDRESS][DOMAIN_NAME]"
type input "[EMAIL_ADDRESS][DOMAIN_NAME]"
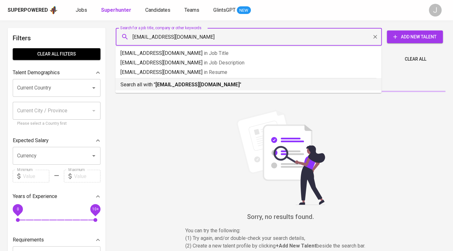
drag, startPoint x: 236, startPoint y: 83, endPoint x: 314, endPoint y: 90, distance: 78.4
click at [235, 83] on p "Search all with " jamestjandra@gmail.com "" at bounding box center [248, 85] width 256 height 8
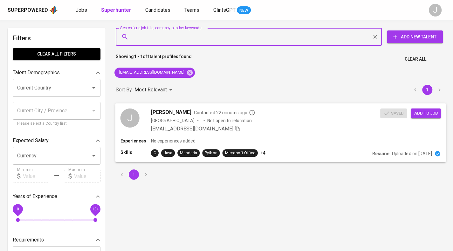
click at [422, 117] on button "Add to job" at bounding box center [425, 113] width 30 height 10
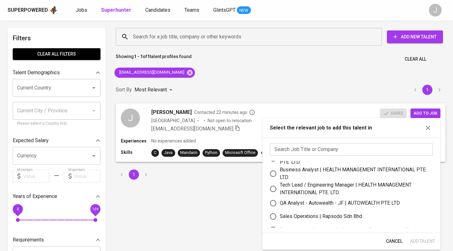
scroll to position [32, 0]
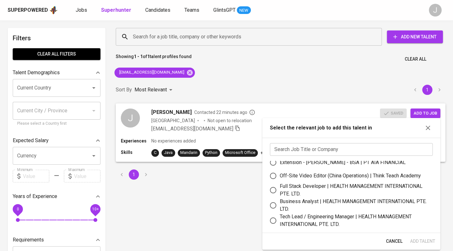
click at [307, 204] on div "Business Analyst | HEALTH MANAGEMENT INTERNATIONAL PTE. LTD." at bounding box center [353, 205] width 148 height 15
click at [279, 204] on input "Business Analyst | HEALTH MANAGEMENT INTERNATIONAL PTE. LTD." at bounding box center [272, 205] width 13 height 13
radio input "true"
click at [425, 241] on span "Add Talent" at bounding box center [422, 242] width 25 height 8
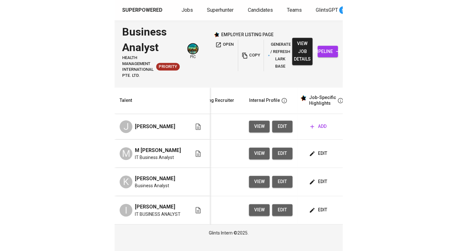
scroll to position [0, 247]
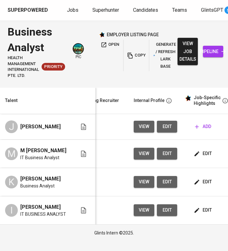
click at [175, 124] on button "edit" at bounding box center [167, 127] width 20 height 12
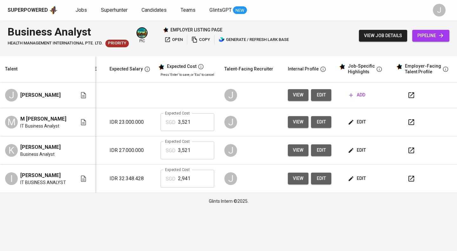
scroll to position [0, 86]
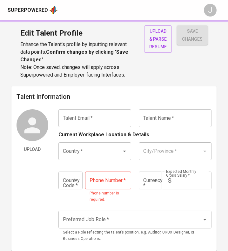
type input "[EMAIL_ADDRESS][DOMAIN_NAME]"
type input "[PERSON_NAME]"
type input "[GEOGRAPHIC_DATA]"
type input "+62"
type input "IDR"
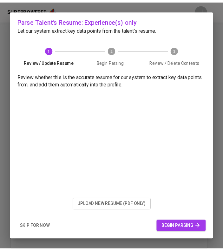
scroll to position [20, 0]
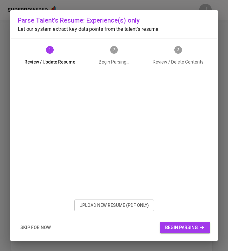
click at [35, 229] on span "skip for now" at bounding box center [35, 228] width 30 height 8
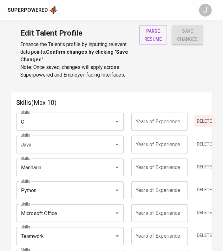
scroll to position [350, 0]
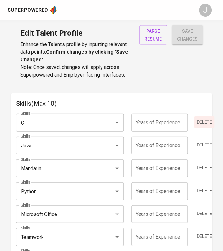
click at [199, 122] on span "Delete" at bounding box center [204, 122] width 15 height 8
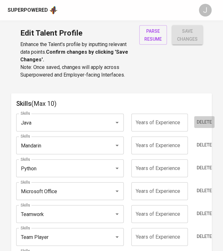
click at [199, 122] on span "Delete" at bounding box center [204, 122] width 15 height 8
click at [199, 141] on span "Delete" at bounding box center [204, 145] width 15 height 8
click at [199, 122] on span "Delete" at bounding box center [204, 122] width 15 height 8
click at [199, 141] on span "Delete" at bounding box center [204, 145] width 15 height 8
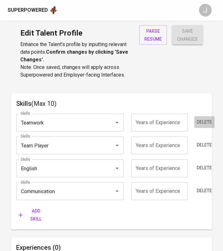
click at [199, 122] on span "Delete" at bounding box center [204, 122] width 15 height 8
click at [199, 141] on span "Delete" at bounding box center [204, 145] width 15 height 8
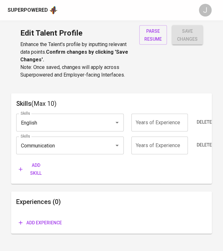
click at [199, 122] on span "Delete" at bounding box center [204, 122] width 15 height 8
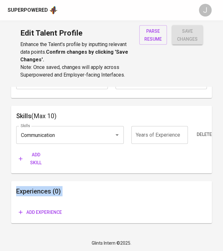
click at [199, 122] on div "Skills Communication Skills Years of Experience Years of Experience Delete Add …" at bounding box center [111, 144] width 191 height 47
click at [209, 133] on span "Delete" at bounding box center [204, 135] width 15 height 8
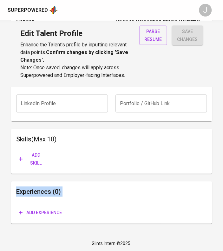
click at [38, 215] on span "Add experience" at bounding box center [40, 212] width 43 height 8
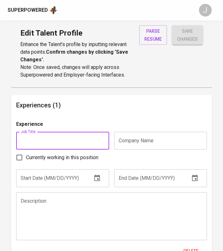
scroll to position [410, 0]
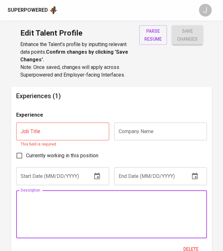
click at [41, 205] on textarea at bounding box center [112, 214] width 182 height 36
paste textarea "● Loremips, dolorsit, ame consectetu adipisci eli seddoeius temporincidi utl et…"
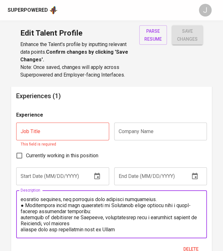
scroll to position [0, 0]
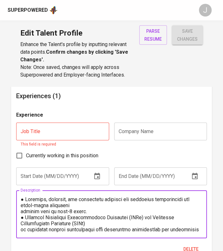
click at [21, 211] on textarea at bounding box center [112, 214] width 182 height 36
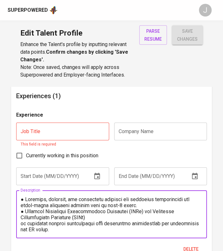
click at [91, 213] on textarea at bounding box center [112, 214] width 182 height 36
click at [21, 223] on textarea at bounding box center [112, 214] width 182 height 36
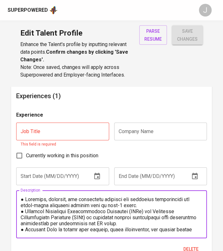
click at [21, 223] on textarea at bounding box center [112, 214] width 182 height 36
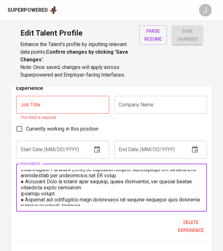
scroll to position [22, 0]
click at [21, 194] on textarea at bounding box center [112, 188] width 182 height 36
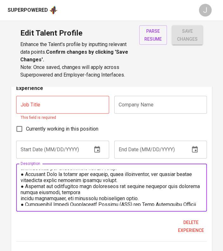
scroll to position [30, 0]
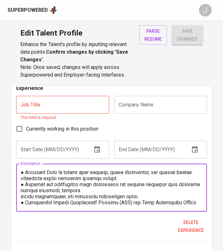
click at [21, 194] on textarea at bounding box center [112, 188] width 182 height 36
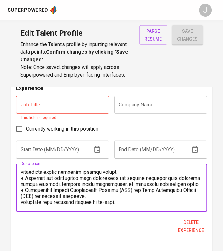
scroll to position [41, 0]
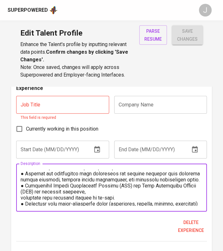
click at [22, 203] on textarea at bounding box center [112, 188] width 182 height 36
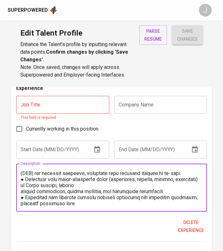
scroll to position [62, 0]
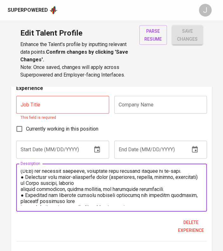
click at [22, 194] on textarea at bounding box center [112, 188] width 182 height 36
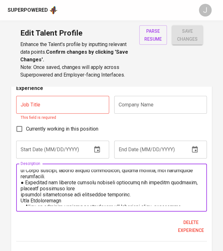
scroll to position [76, 0]
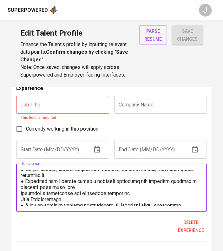
click at [21, 199] on textarea at bounding box center [112, 188] width 182 height 36
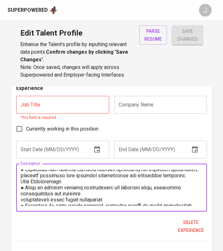
scroll to position [89, 0]
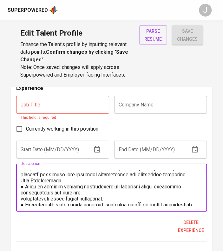
click at [21, 191] on textarea at bounding box center [112, 188] width 182 height 36
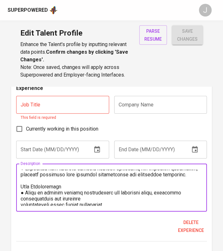
drag, startPoint x: 67, startPoint y: 200, endPoint x: 16, endPoint y: 199, distance: 51.1
click at [16, 199] on div "Description" at bounding box center [111, 188] width 191 height 48
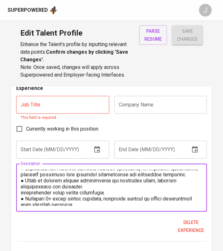
scroll to position [106, 0]
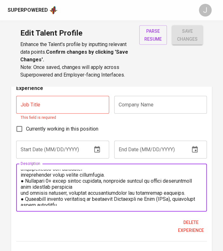
click at [21, 186] on textarea at bounding box center [112, 188] width 182 height 36
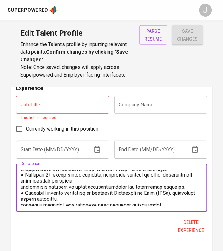
scroll to position [115, 0]
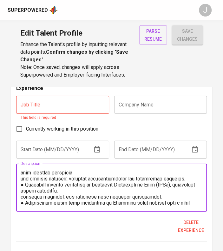
click at [21, 192] on textarea at bounding box center [112, 188] width 182 height 36
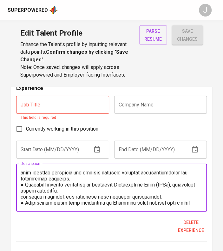
scroll to position [122, 0]
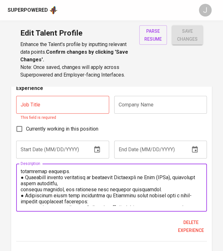
click at [22, 199] on textarea at bounding box center [112, 188] width 182 height 36
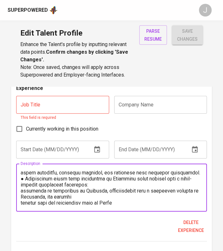
scroll to position [142, 0]
click at [21, 199] on textarea at bounding box center [112, 188] width 182 height 36
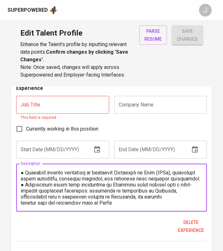
scroll to position [145, 0]
click at [21, 204] on textarea at bounding box center [112, 188] width 182 height 36
click at [22, 196] on textarea at bounding box center [112, 188] width 182 height 36
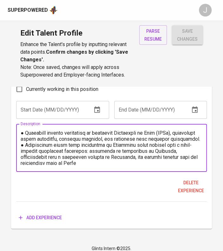
scroll to position [477, 0]
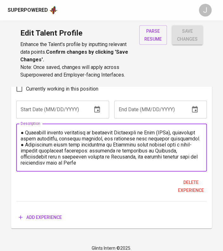
click at [103, 163] on textarea at bounding box center [112, 148] width 182 height 36
click at [36, 166] on div "Description" at bounding box center [111, 148] width 191 height 48
paste textarea "Designed mobile app prototypes in Figma and developed Android components using …"
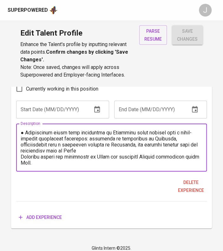
scroll to position [144, 0]
drag, startPoint x: 24, startPoint y: 133, endPoint x: 17, endPoint y: 132, distance: 7.9
click at [17, 132] on div "Description" at bounding box center [111, 148] width 191 height 48
click at [22, 147] on textarea at bounding box center [112, 148] width 182 height 36
drag, startPoint x: 24, startPoint y: 145, endPoint x: 18, endPoint y: 146, distance: 5.7
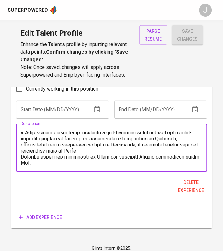
click at [18, 146] on div "Description" at bounding box center [111, 148] width 191 height 48
click at [22, 156] on textarea at bounding box center [112, 148] width 182 height 36
paste textarea "●"
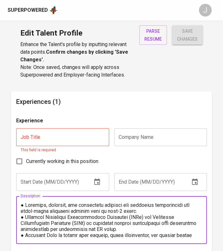
scroll to position [395, 0]
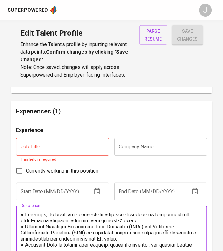
type textarea "● Loremips, dolorsit, ame consectetu adipisci eli seddoeius temporincidi utl et…"
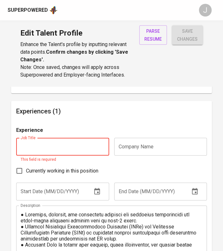
click at [42, 145] on input "text" at bounding box center [62, 147] width 93 height 18
type input "Business Analyst"
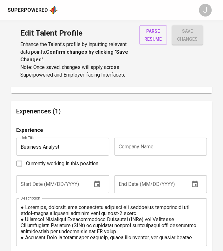
click at [142, 144] on input "text" at bounding box center [160, 147] width 93 height 18
paste input "PT FinIQ Consulting Indonesia"
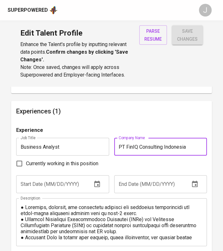
type input "PT FinIQ Consulting Indonesia"
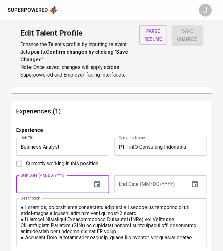
click at [60, 179] on input "text" at bounding box center [51, 184] width 70 height 18
type input "[DATE]"
click at [21, 165] on input "Currently working in this position" at bounding box center [19, 163] width 13 height 13
checkbox input "true"
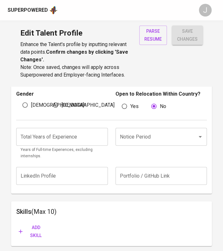
scroll to position [253, 0]
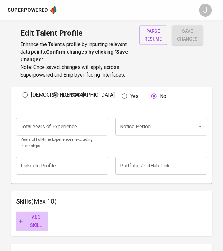
click at [37, 221] on span "Add skill" at bounding box center [32, 221] width 27 height 16
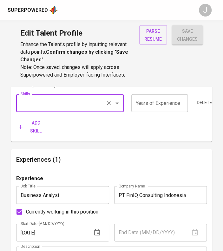
scroll to position [366, 0]
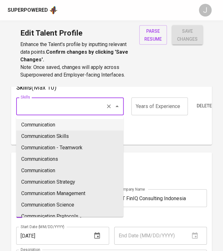
click at [32, 103] on input "Skills" at bounding box center [61, 106] width 84 height 12
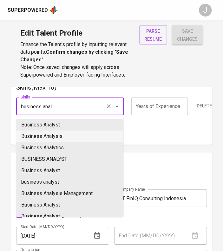
click at [57, 135] on li "Business Analysis" at bounding box center [69, 136] width 107 height 11
type input "Business Analysis"
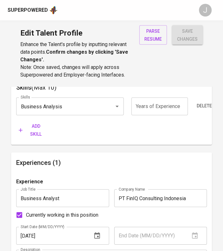
click at [32, 131] on span "Add skill" at bounding box center [32, 130] width 27 height 16
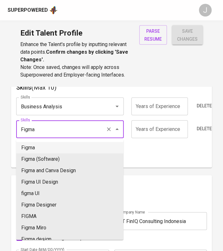
click at [50, 147] on li "Figma" at bounding box center [69, 147] width 107 height 11
type input "Figma"
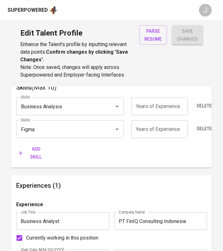
click at [156, 131] on input "number" at bounding box center [159, 129] width 57 height 18
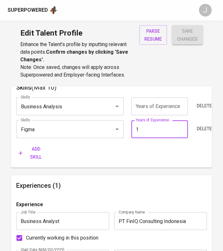
type input "1"
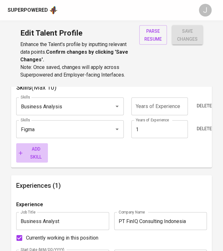
click at [38, 154] on span "Add skill" at bounding box center [32, 153] width 27 height 16
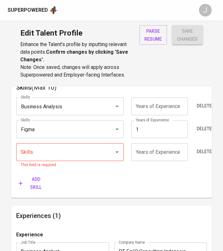
click at [15, 155] on div "Skills (Max 10) Skills Business Analysis Skills Years of Experience Years of Ex…" at bounding box center [111, 137] width 201 height 121
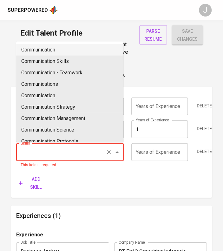
click at [30, 153] on input "Skills" at bounding box center [61, 152] width 84 height 12
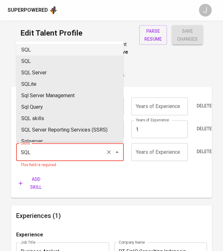
click at [53, 48] on li "SQL" at bounding box center [69, 49] width 107 height 11
type input "SQL"
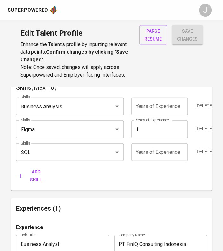
click at [40, 180] on span "Add skill" at bounding box center [32, 176] width 27 height 16
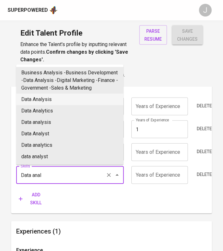
click at [46, 105] on li "Data Analysis" at bounding box center [69, 99] width 107 height 11
type input "Data Analysis"
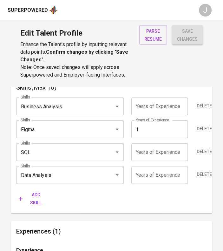
click at [155, 176] on input "number" at bounding box center [159, 175] width 57 height 18
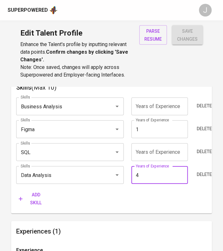
type input "4"
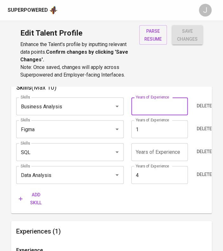
click at [148, 105] on input "number" at bounding box center [159, 106] width 57 height 18
type input "4"
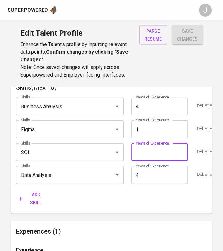
click at [135, 151] on input "number" at bounding box center [159, 152] width 57 height 18
type input "4"
click at [22, 201] on icon "button" at bounding box center [20, 199] width 6 height 6
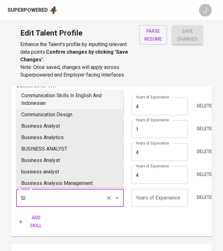
type input "S"
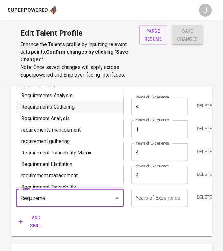
click at [70, 106] on li "Requirements Gathering" at bounding box center [69, 106] width 107 height 11
type input "Requirements Gathering"
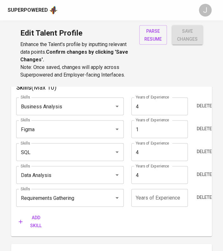
click at [39, 221] on span "Add skill" at bounding box center [32, 222] width 27 height 16
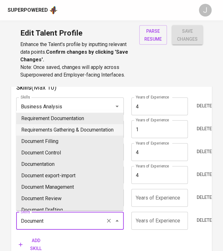
click at [53, 132] on li "Requirements Gathering & Documentation" at bounding box center [69, 129] width 107 height 11
type input "Requirements Gathering & Documentation"
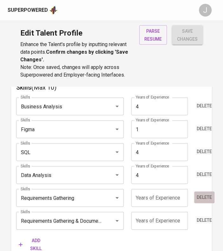
click at [198, 195] on span "Delete" at bounding box center [204, 197] width 15 height 8
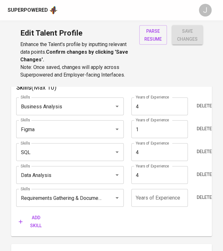
click at [147, 199] on input "number" at bounding box center [159, 198] width 57 height 18
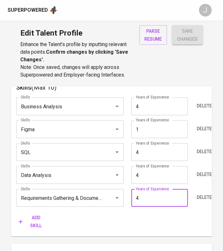
type input "4"
click at [35, 221] on span "Add skill" at bounding box center [32, 222] width 27 height 16
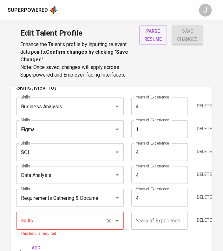
click at [31, 224] on input "Skills" at bounding box center [61, 221] width 84 height 12
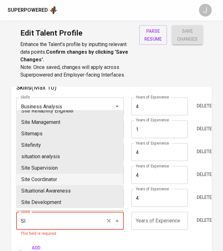
scroll to position [4, 0]
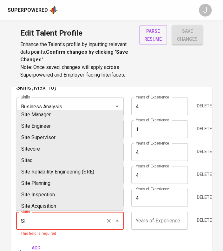
type input "S"
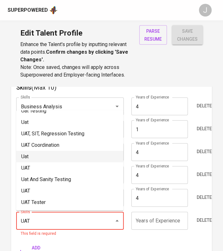
scroll to position [32, 0]
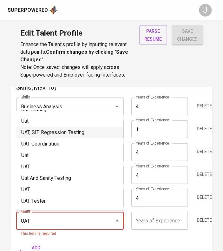
drag, startPoint x: 60, startPoint y: 122, endPoint x: 56, endPoint y: 132, distance: 10.7
click at [56, 132] on ul "situation analysis Situational Awareness Uat Testing Uat UAT, SIT, Regression T…" at bounding box center [69, 160] width 107 height 100
click at [56, 132] on li "UAT, SIT, Regression Testing" at bounding box center [69, 132] width 107 height 11
type input "UAT, SIT, Regression Testing"
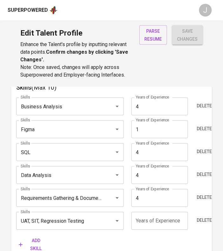
click at [140, 221] on input "number" at bounding box center [159, 221] width 57 height 18
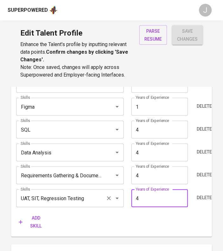
scroll to position [389, 0]
type input "4"
click at [30, 226] on span "Add skill" at bounding box center [32, 222] width 27 height 16
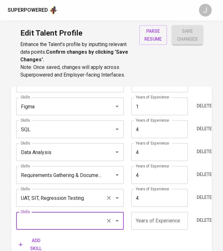
scroll to position [408, 0]
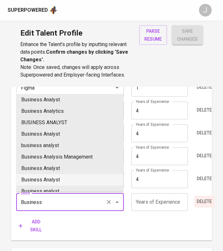
type input "Business"
click at [204, 200] on span "Delete" at bounding box center [204, 202] width 15 height 8
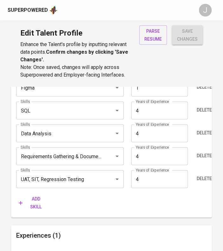
click at [41, 200] on span "Add skill" at bounding box center [32, 203] width 27 height 16
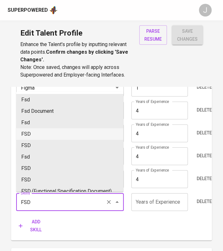
click at [35, 135] on li "FSD" at bounding box center [69, 133] width 107 height 11
type input "FSD"
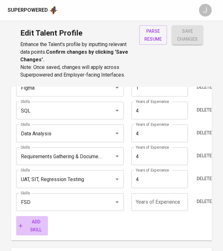
click at [35, 217] on button "Add skill" at bounding box center [32, 225] width 32 height 19
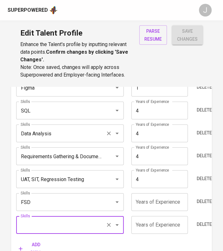
scroll to position [460, 0]
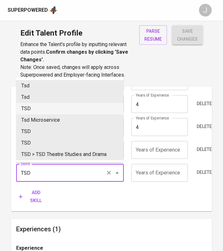
click at [36, 107] on li "TSD" at bounding box center [69, 108] width 107 height 11
type input "TSD"
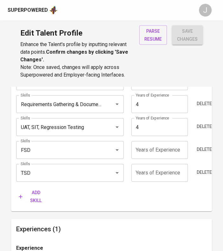
click at [38, 197] on span "Add skill" at bounding box center [32, 197] width 27 height 16
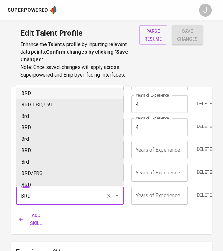
click at [43, 92] on li "BRD" at bounding box center [69, 93] width 107 height 11
type input "BRD"
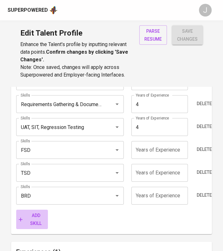
click at [28, 215] on span "Add skill" at bounding box center [32, 219] width 27 height 16
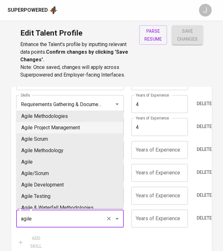
click at [41, 136] on li "Agile Scrum" at bounding box center [69, 138] width 107 height 11
type input "Agile Scrum"
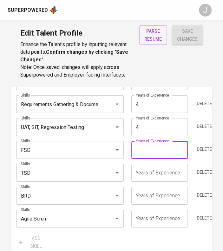
click at [155, 151] on input "number" at bounding box center [159, 150] width 57 height 18
type input "4"
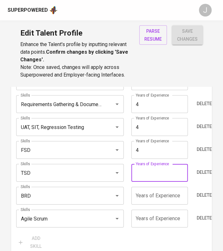
click at [158, 168] on input "number" at bounding box center [159, 173] width 57 height 18
type input "4"
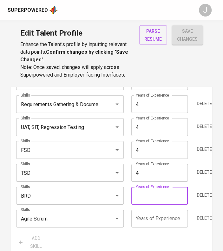
click at [153, 200] on input "number" at bounding box center [159, 196] width 57 height 18
type input "4"
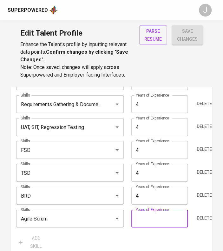
click at [146, 215] on input "number" at bounding box center [159, 219] width 57 height 18
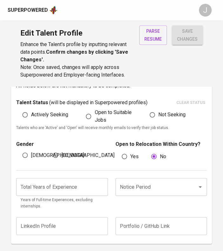
type input "4"
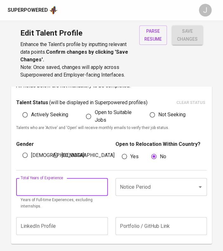
scroll to position [193, 0]
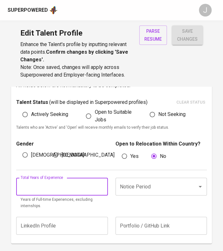
click at [50, 181] on input "number" at bounding box center [61, 187] width 91 height 18
type input "4"
click at [144, 187] on input "Notice Period" at bounding box center [152, 186] width 68 height 12
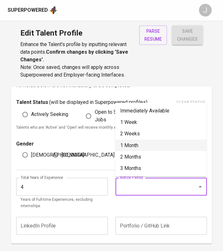
click at [139, 144] on li "1 Month" at bounding box center [160, 144] width 91 height 11
type input "1 Month"
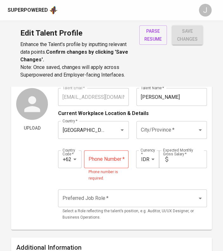
scroll to position [22, 0]
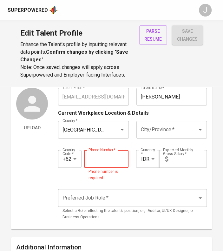
click at [110, 155] on input "tel" at bounding box center [106, 159] width 44 height 18
type input "888-8888-888"
click at [189, 157] on input "text" at bounding box center [189, 159] width 36 height 18
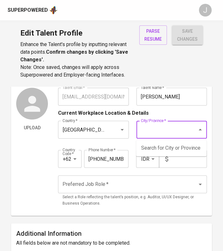
click at [153, 133] on input "City/Province   *" at bounding box center [162, 130] width 47 height 12
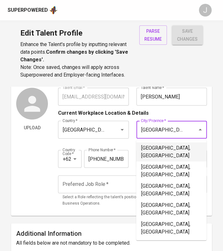
click at [159, 153] on li "Jakarta Selatan, DKI Jakarta" at bounding box center [171, 151] width 70 height 19
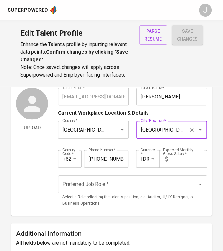
type input "Jakarta Selatan, DKI Jakarta"
click at [180, 157] on input "text" at bounding box center [189, 159] width 36 height 18
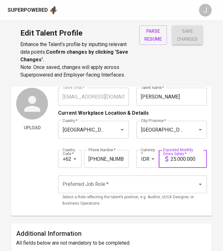
click at [119, 191] on div "Preferred Job Role *" at bounding box center [132, 184] width 149 height 18
type input "25.000.000"
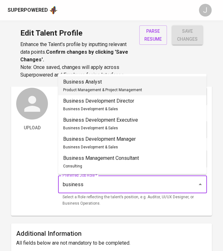
click at [112, 86] on div "Business Analyst Product Management & Project Management" at bounding box center [102, 85] width 79 height 15
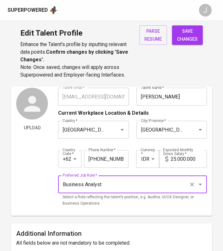
type input "Business Analyst"
click at [178, 38] on span "save changes" at bounding box center [187, 35] width 21 height 16
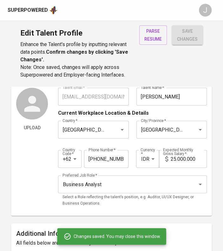
type input "BRD"
type input "4"
type input "TSD"
type input "FSD"
type input "UAT, SIT, Regression Testing"
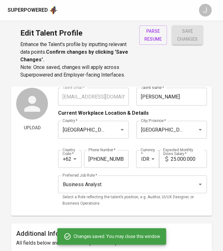
type input "Requirements Gathering & Documentation"
type input "Data Analysis"
type input "SQL"
type input "Agile"
type input "Figma"
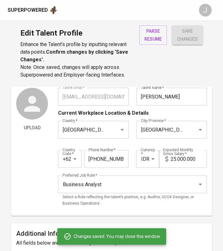
type input "1"
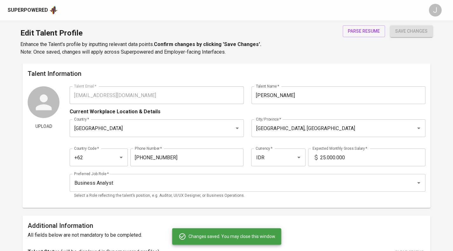
scroll to position [60, 0]
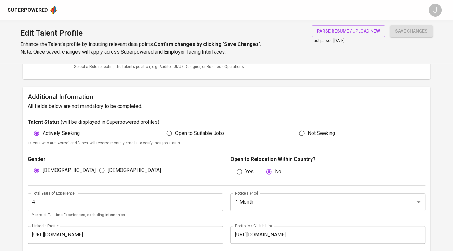
scroll to position [254, 0]
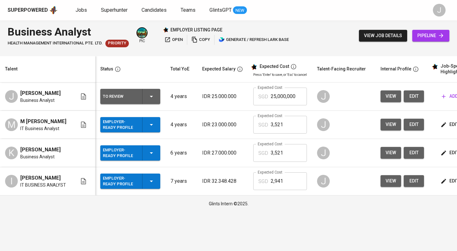
scroll to position [0, 86]
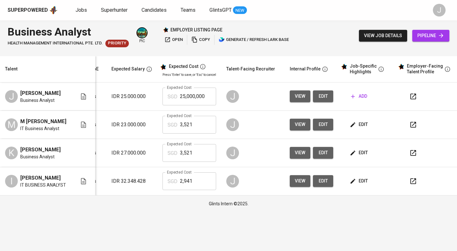
click at [411, 98] on icon "button" at bounding box center [414, 97] width 8 height 8
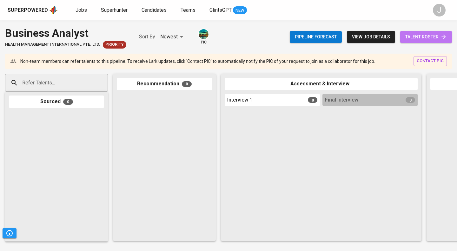
click at [432, 38] on span "talent roster" at bounding box center [427, 37] width 42 height 8
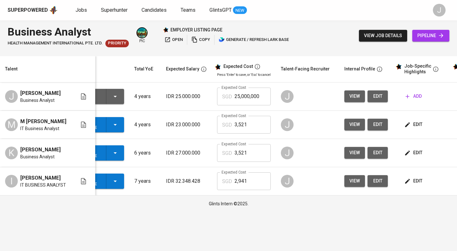
scroll to position [0, 86]
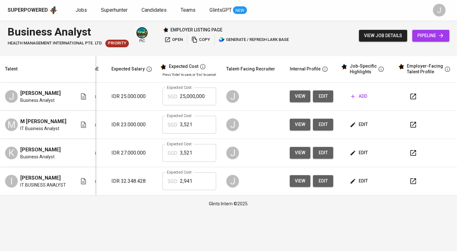
click at [360, 94] on span "add" at bounding box center [359, 96] width 16 height 8
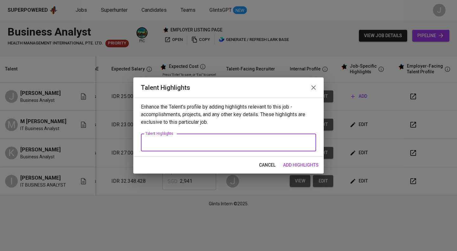
click at [234, 144] on textarea at bounding box center [228, 143] width 166 height 6
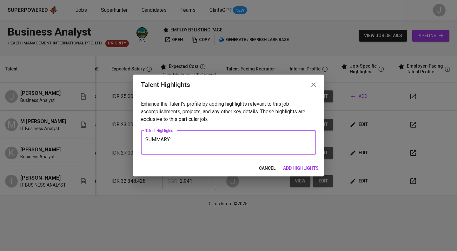
paste textarea "Analytical and adaptable Business Analyst with 4 years of experience in require…"
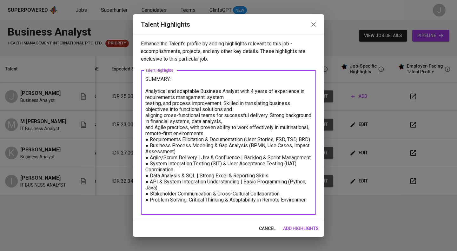
click at [146, 103] on textarea at bounding box center [228, 142] width 166 height 133
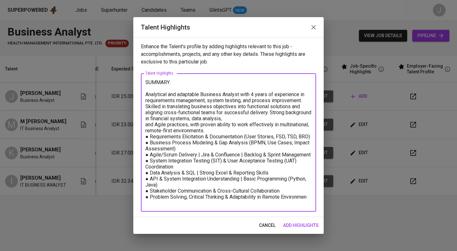
click at [146, 124] on textarea at bounding box center [228, 142] width 166 height 127
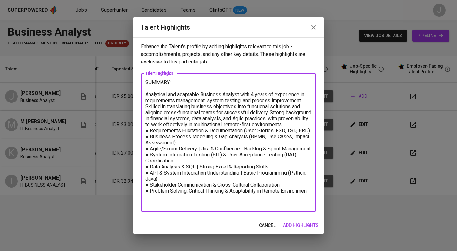
click at [145, 117] on textarea at bounding box center [228, 142] width 166 height 127
click at [145, 131] on textarea at bounding box center [228, 142] width 166 height 127
click at [197, 129] on textarea at bounding box center [228, 142] width 166 height 127
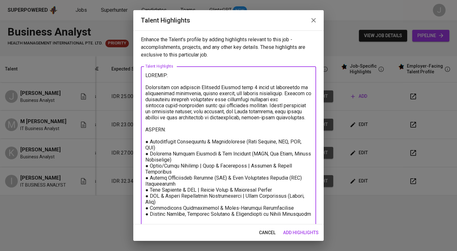
scroll to position [16, 0]
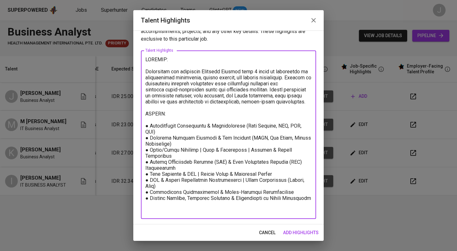
click at [179, 210] on textarea at bounding box center [228, 135] width 166 height 157
drag, startPoint x: 186, startPoint y: 212, endPoint x: 139, endPoint y: 204, distance: 48.2
click at [139, 204] on div "Enhance the Talent's profile by adding highlights relevant to this job - accomp…" at bounding box center [228, 127] width 191 height 194
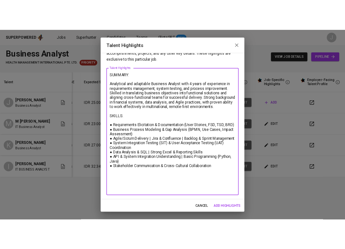
scroll to position [10, 0]
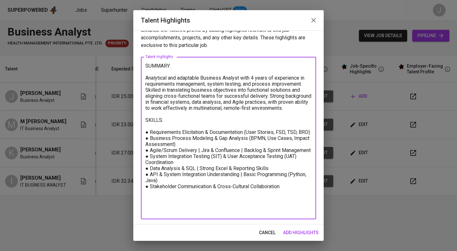
drag, startPoint x: 149, startPoint y: 203, endPoint x: 143, endPoint y: 202, distance: 6.4
click at [143, 202] on div "SUMMARY: Analytical and adaptable Business Analyst with 4 years of experience i…" at bounding box center [228, 138] width 175 height 163
click at [148, 209] on textarea "SUMMARY: Analytical and adaptable Business Analyst with 4 years of experience i…" at bounding box center [228, 138] width 166 height 151
paste textarea "●"
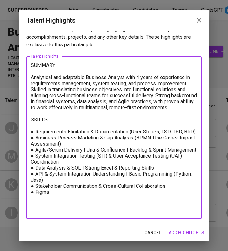
scroll to position [10, 0]
click at [84, 116] on textarea "SUMMARY: Analytical and adaptable Business Analyst with 4 years of experience i…" at bounding box center [114, 137] width 166 height 151
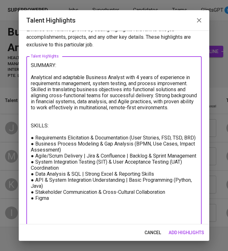
scroll to position [16, 0]
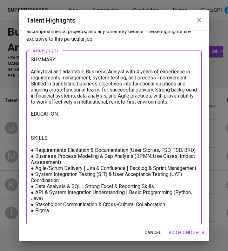
click at [42, 129] on textarea "SUMMARY: Analytical and adaptable Business Analyst with 4 years of experience i…" at bounding box center [114, 144] width 166 height 175
click at [39, 131] on textarea "SUMMARY: Analytical and adaptable Business Analyst with 4 years of experience i…" at bounding box center [114, 144] width 166 height 175
paste textarea "[GEOGRAPHIC_DATA], [GEOGRAPHIC_DATA] – [DOMAIN_NAME]. Computer Science | GPA: 3…"
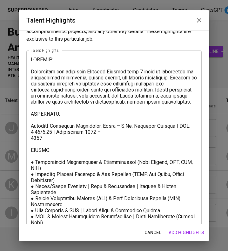
click at [30, 144] on div "x Talent Highlights" at bounding box center [113, 149] width 175 height 199
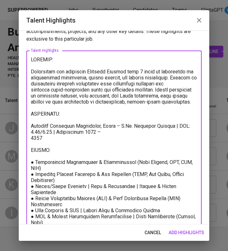
click at [31, 144] on textarea at bounding box center [114, 150] width 166 height 187
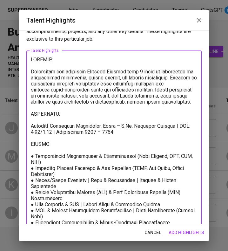
click at [129, 137] on textarea at bounding box center [114, 147] width 166 height 181
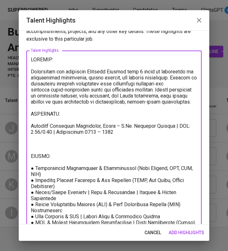
paste textarea "[PERSON_NAME][GEOGRAPHIC_DATA], [GEOGRAPHIC_DATA] – International Baccalaureate…"
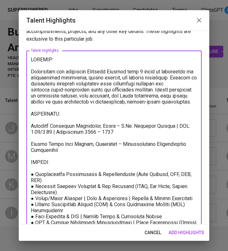
click at [62, 155] on textarea at bounding box center [114, 156] width 166 height 199
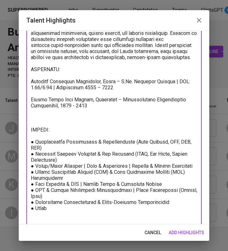
scroll to position [70, 0]
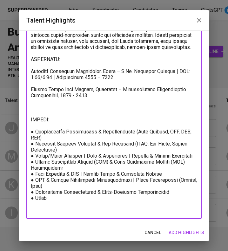
type textarea "LOREMIP: Dolorsitam con adipiscin Elitsedd Eiusmod temp 7 incid ut laboreetdo m…"
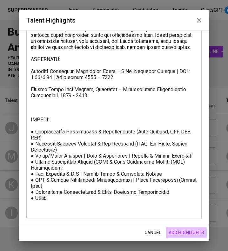
click at [187, 231] on span "add highlights" at bounding box center [187, 233] width 36 height 8
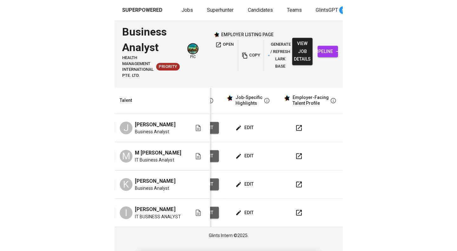
scroll to position [0, 91]
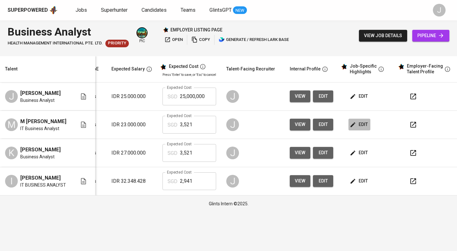
click at [368, 126] on button "edit" at bounding box center [360, 125] width 22 height 12
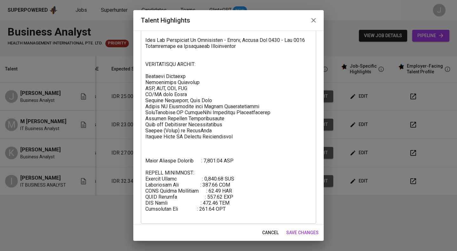
scroll to position [209, 0]
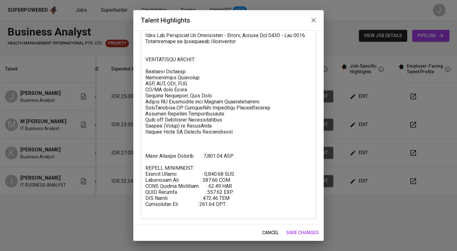
drag, startPoint x: 238, startPoint y: 214, endPoint x: 137, endPoint y: 160, distance: 114.1
click at [137, 160] on div "Enhance the Talent's profile by adding highlights relevant to this job - accomp…" at bounding box center [228, 127] width 191 height 194
click at [142, 159] on div "x Talent Highlights" at bounding box center [228, 38] width 175 height 362
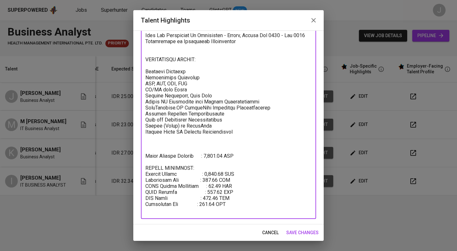
drag, startPoint x: 145, startPoint y: 161, endPoint x: 249, endPoint y: 216, distance: 116.8
click at [249, 216] on div "x Talent Highlights" at bounding box center [228, 38] width 175 height 362
click at [293, 232] on span "save changes" at bounding box center [302, 233] width 32 height 8
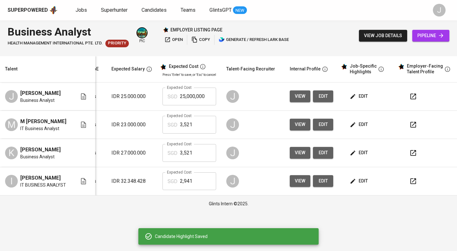
click at [361, 97] on span "edit" at bounding box center [359, 96] width 17 height 8
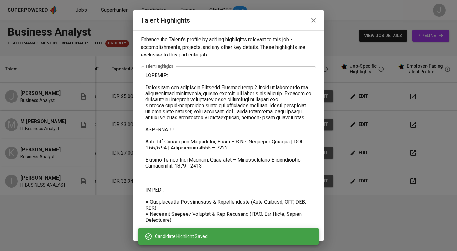
scroll to position [70, 0]
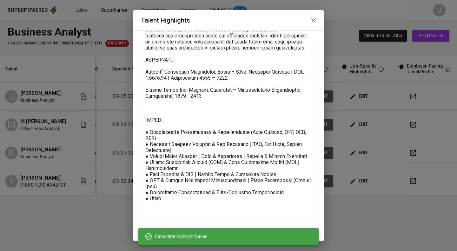
click at [184, 218] on div "x Talent Highlights" at bounding box center [228, 108] width 175 height 223
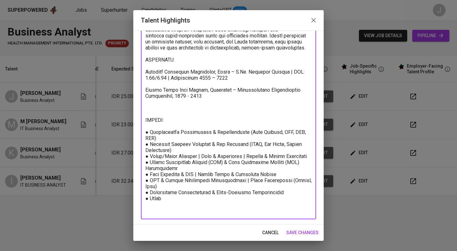
drag, startPoint x: 171, startPoint y: 205, endPoint x: 170, endPoint y: 209, distance: 3.9
click at [171, 206] on textarea at bounding box center [228, 108] width 166 height 211
click at [169, 212] on textarea at bounding box center [228, 108] width 166 height 211
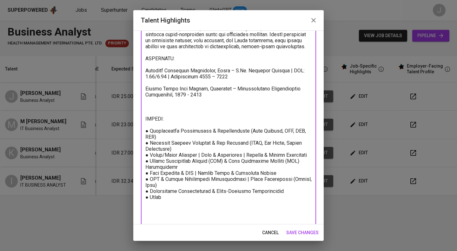
paste textarea "Total Monthly Package : 3,520.61 SGD SALARY BREAKDOWN: Monthly Salary : 2,400.0…"
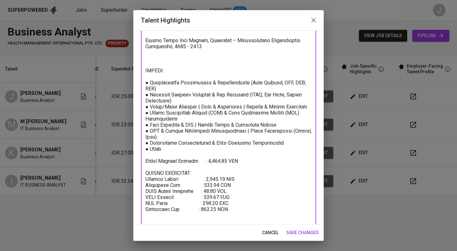
click at [179, 158] on textarea at bounding box center [228, 89] width 166 height 272
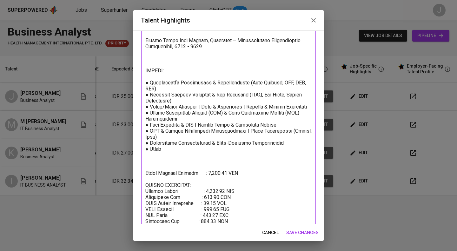
type textarea "LOREMIP: Dolorsitam con adipiscin Elitsedd Eiusmod temp 4 incid ut laboreetdo m…"
click at [299, 231] on span "save changes" at bounding box center [302, 233] width 32 height 8
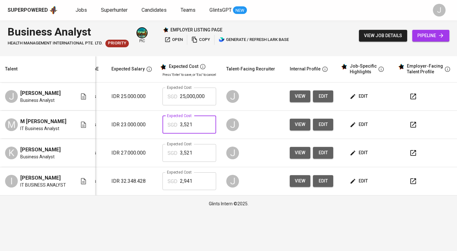
drag, startPoint x: 198, startPoint y: 126, endPoint x: 157, endPoint y: 125, distance: 40.6
click at [158, 125] on td "Expected Cost SGD 3,521 Expected Cost" at bounding box center [190, 125] width 64 height 28
drag, startPoint x: 195, startPoint y: 97, endPoint x: 159, endPoint y: 96, distance: 35.6
click at [159, 96] on td "Expected Cost SGD 25,000,000 Expected Cost" at bounding box center [190, 97] width 64 height 28
paste input "3,521"
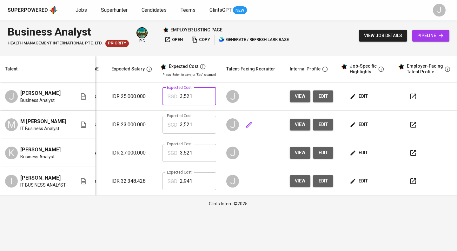
type input "3,521"
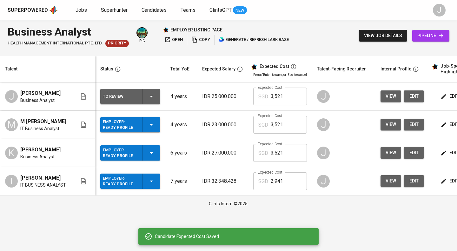
scroll to position [0, 0]
click at [151, 96] on icon "button" at bounding box center [151, 97] width 3 height 2
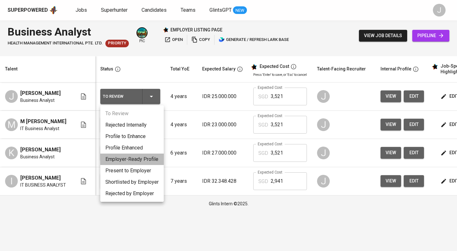
click at [131, 159] on li "Employer-Ready Profile" at bounding box center [132, 159] width 64 height 11
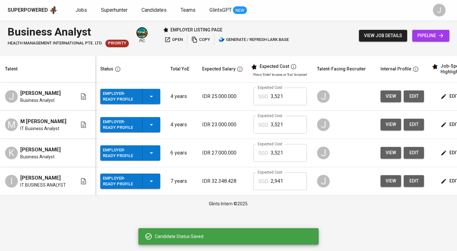
scroll to position [0, 91]
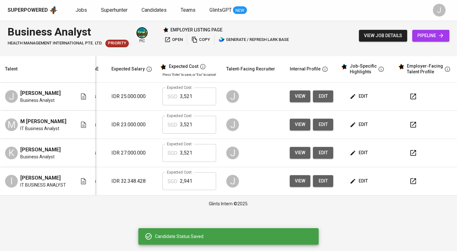
click at [364, 93] on span "edit" at bounding box center [359, 96] width 17 height 8
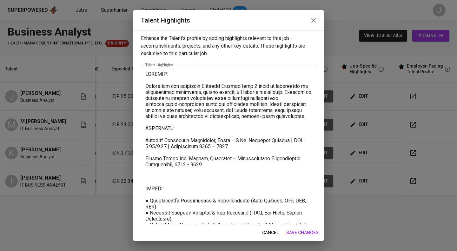
scroll to position [0, 0]
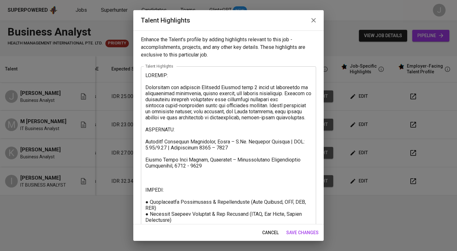
click at [303, 233] on span "save changes" at bounding box center [302, 233] width 32 height 8
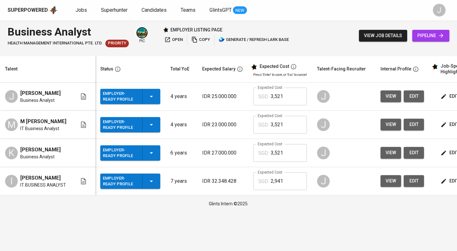
scroll to position [0, 91]
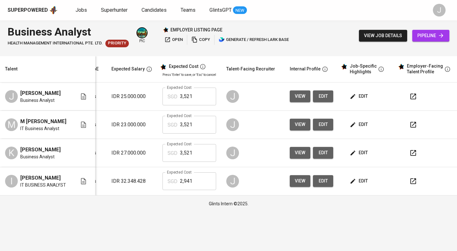
click at [365, 152] on span "edit" at bounding box center [359, 153] width 17 height 8
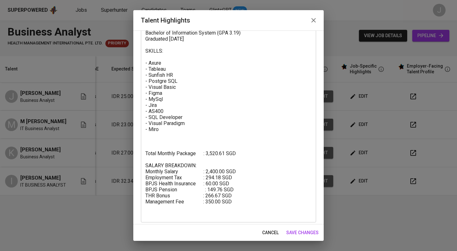
scroll to position [130, 0]
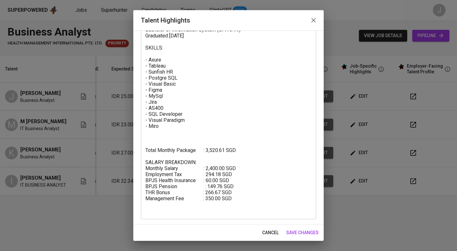
click at [312, 18] on icon "button" at bounding box center [314, 20] width 4 height 4
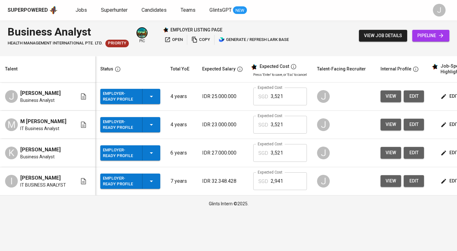
scroll to position [0, 91]
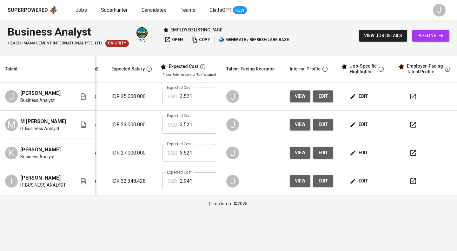
click at [364, 151] on span "edit" at bounding box center [359, 153] width 17 height 8
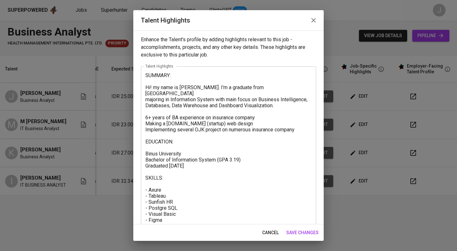
scroll to position [130, 0]
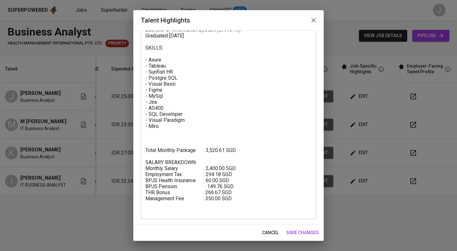
click at [227, 190] on textarea "SUMMARY: Hi! my name is Kevin. I'm a graduate from Binus University Jakarta maj…" at bounding box center [228, 78] width 166 height 272
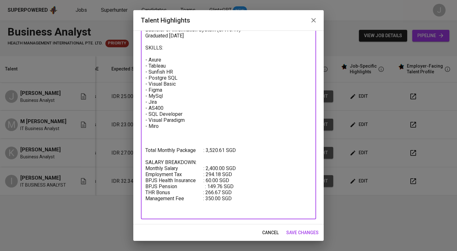
drag, startPoint x: 243, startPoint y: 193, endPoint x: 131, endPoint y: 143, distance: 122.0
click at [132, 144] on div "Talent Highlights Enhance the Talent's profile by adding highlights relevant to…" at bounding box center [228, 125] width 457 height 251
click at [306, 230] on span "save changes" at bounding box center [302, 233] width 32 height 8
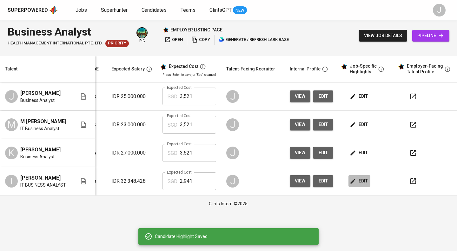
click at [359, 180] on span "edit" at bounding box center [359, 181] width 17 height 8
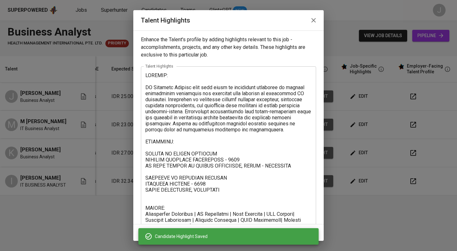
scroll to position [124, 0]
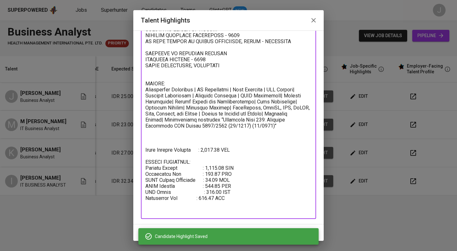
click at [235, 199] on textarea at bounding box center [228, 80] width 166 height 265
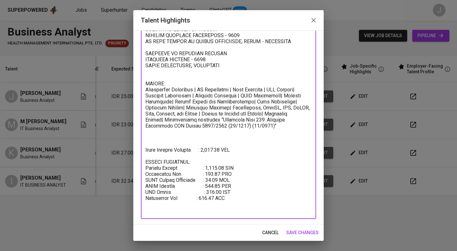
click at [317, 17] on icon "button" at bounding box center [314, 21] width 8 height 8
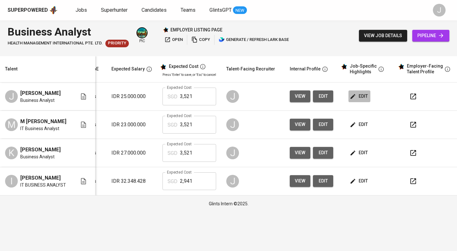
click at [361, 95] on span "edit" at bounding box center [359, 96] width 17 height 8
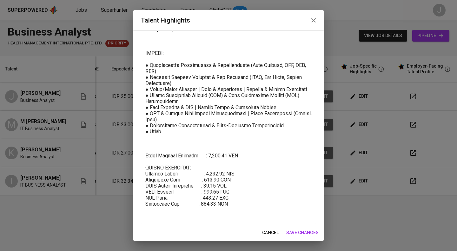
scroll to position [142, 0]
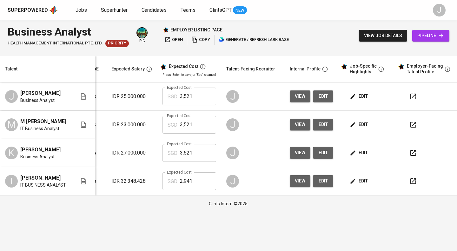
click at [361, 177] on button "edit" at bounding box center [360, 181] width 22 height 12
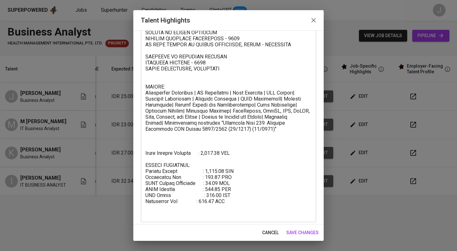
scroll to position [124, 0]
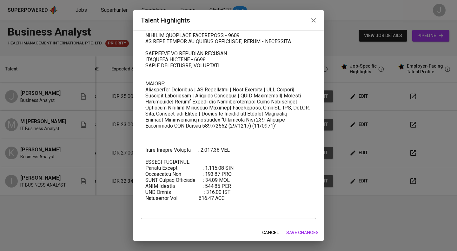
click at [316, 17] on icon "button" at bounding box center [314, 21] width 8 height 8
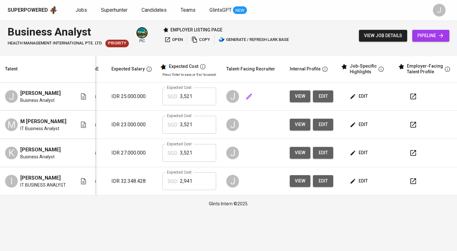
scroll to position [0, 91]
click at [357, 102] on button "edit" at bounding box center [360, 97] width 22 height 12
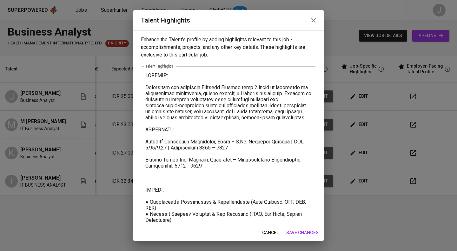
scroll to position [142, 0]
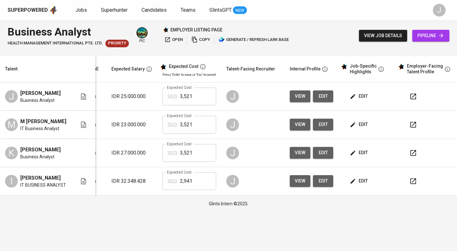
click at [360, 124] on span "edit" at bounding box center [359, 125] width 17 height 8
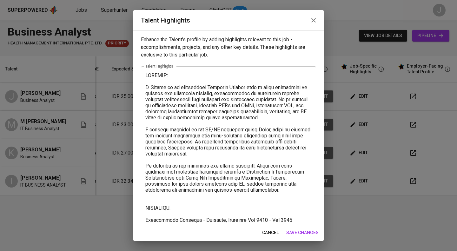
scroll to position [209, 0]
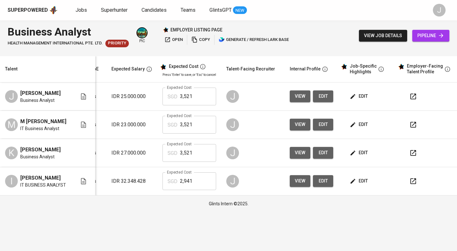
click at [355, 144] on td "edit" at bounding box center [367, 153] width 57 height 28
click at [356, 156] on span "edit" at bounding box center [359, 153] width 17 height 8
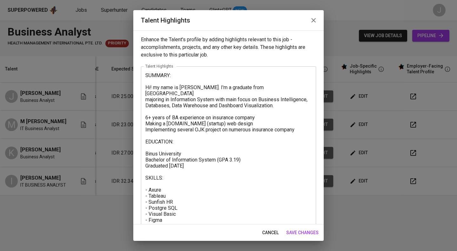
scroll to position [130, 0]
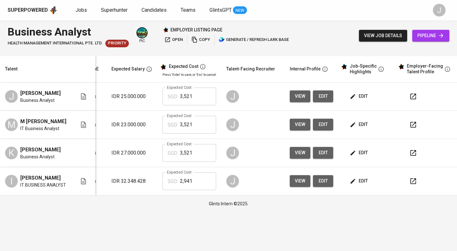
click at [360, 179] on span "edit" at bounding box center [359, 181] width 17 height 8
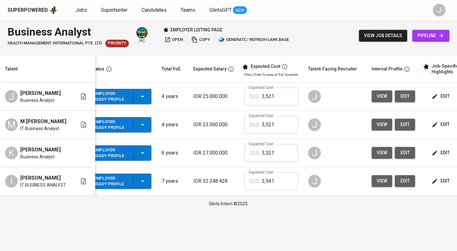
scroll to position [0, 0]
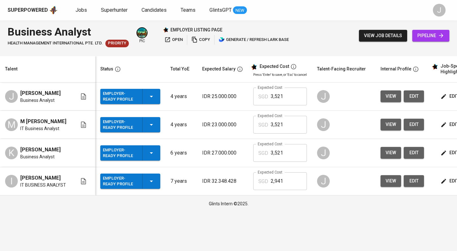
scroll to position [0, 86]
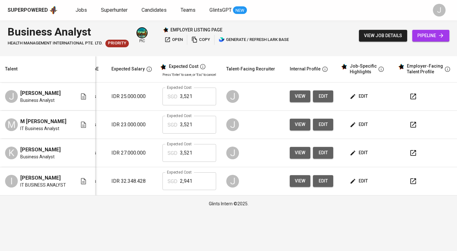
click at [411, 183] on icon "button" at bounding box center [414, 182] width 8 height 8
click at [415, 94] on icon "button" at bounding box center [414, 97] width 8 height 8
click at [354, 94] on span "edit" at bounding box center [359, 96] width 17 height 8
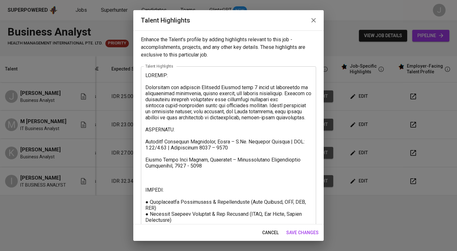
click at [146, 112] on textarea at bounding box center [228, 214] width 166 height 284
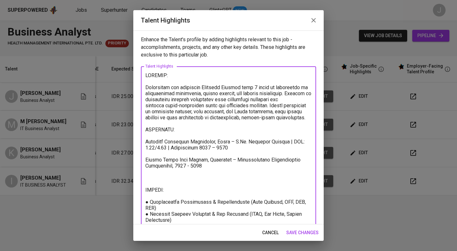
click at [146, 101] on textarea at bounding box center [228, 214] width 166 height 284
click at [146, 106] on textarea at bounding box center [228, 214] width 166 height 284
click at [146, 94] on textarea at bounding box center [228, 214] width 166 height 284
click at [146, 126] on textarea at bounding box center [228, 214] width 166 height 284
click at [146, 123] on textarea at bounding box center [228, 214] width 166 height 284
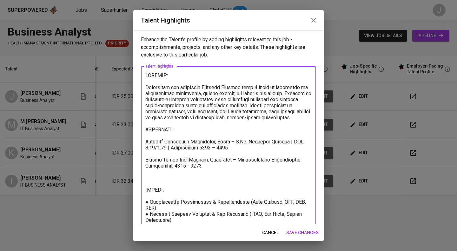
type textarea "LOREMIP: Dolorsitam con adipiscin Elitsedd Eiusmod temp 2 incid ut laboreetdo m…"
click at [293, 235] on span "save changes" at bounding box center [302, 233] width 32 height 8
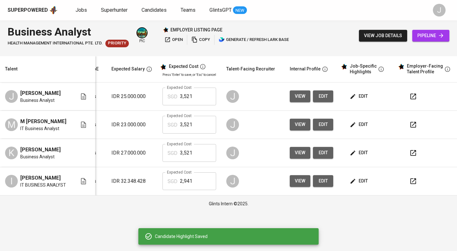
click at [417, 95] on button "button" at bounding box center [413, 96] width 15 height 15
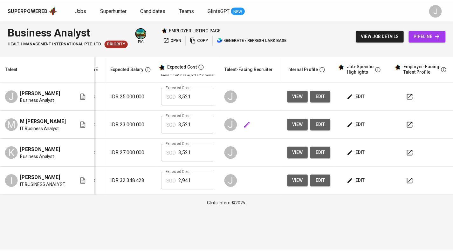
scroll to position [0, 0]
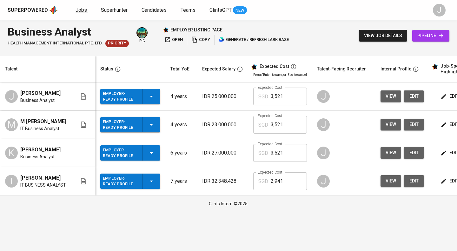
click at [78, 10] on span "Jobs" at bounding box center [81, 10] width 11 height 6
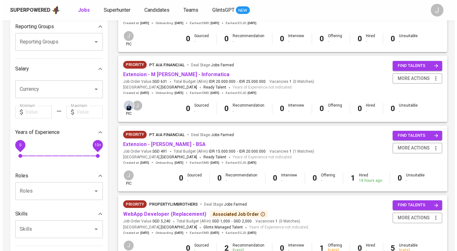
scroll to position [107, 0]
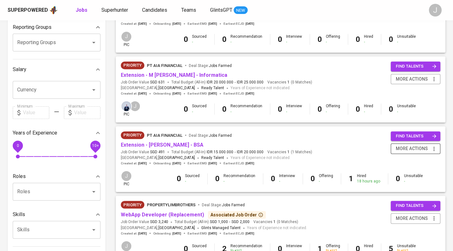
click at [433, 149] on icon "button" at bounding box center [433, 149] width 1 height 4
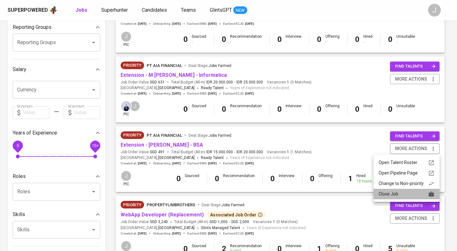
click at [412, 194] on div "Close Job" at bounding box center [407, 194] width 56 height 7
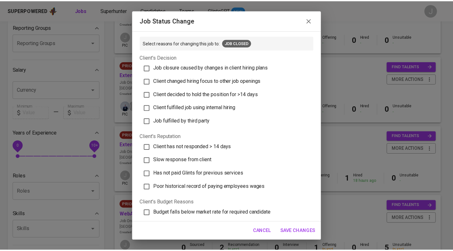
scroll to position [170, 0]
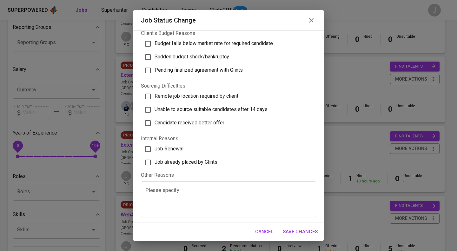
click at [194, 161] on span "Job already placed by Glints" at bounding box center [186, 162] width 63 height 6
click at [155, 161] on input "Job already placed by Glints" at bounding box center [147, 162] width 13 height 13
checkbox input "true"
click at [311, 233] on span "Save Changes" at bounding box center [300, 232] width 35 height 8
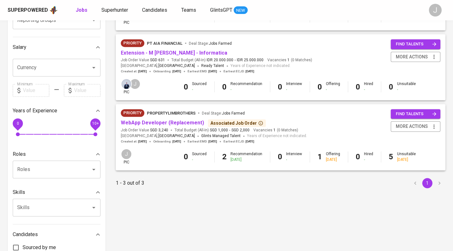
scroll to position [129, 0]
click at [158, 122] on link "WebApp Developer (Replacement)" at bounding box center [162, 123] width 83 height 6
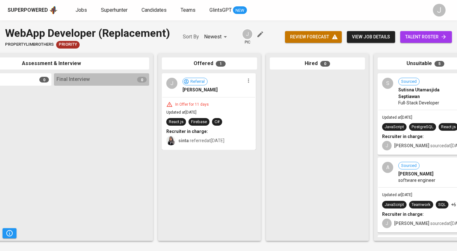
scroll to position [0, 299]
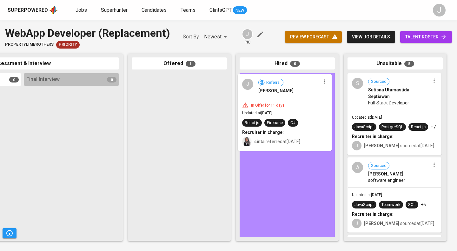
drag, startPoint x: 185, startPoint y: 85, endPoint x: 303, endPoint y: 86, distance: 117.5
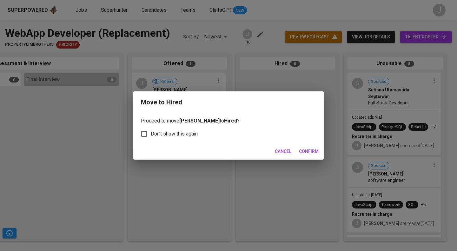
click at [309, 143] on div "Cancel Confirm" at bounding box center [228, 151] width 191 height 17
click at [310, 151] on span "Confirm" at bounding box center [309, 152] width 20 height 8
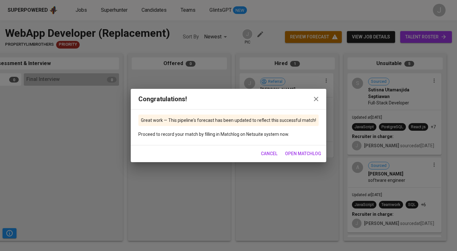
click at [317, 98] on icon "button" at bounding box center [316, 99] width 4 height 4
